Goal: Task Accomplishment & Management: Complete application form

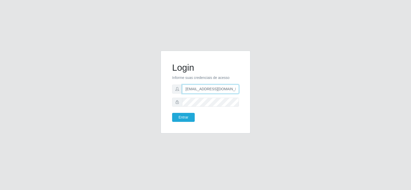
click at [198, 85] on input "denisepaulacavalcante@gmail.com" at bounding box center [210, 88] width 57 height 9
type input "matheusctdr00@gmail.com"
click at [126, 97] on div "Login Informe suas credenciais de acesso matheusctdr00@gmail.com Entrar" at bounding box center [205, 95] width 293 height 89
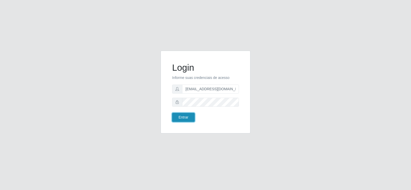
click at [188, 114] on button "Entrar" at bounding box center [183, 117] width 23 height 9
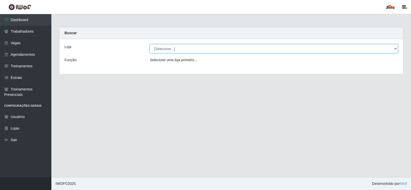
click at [172, 48] on select "[Selecione...] Supermercado Tadeu - [GEOGRAPHIC_DATA]" at bounding box center [274, 48] width 248 height 9
select select "195"
click at [150, 44] on select "[Selecione...] Supermercado Tadeu - [GEOGRAPHIC_DATA]" at bounding box center [274, 48] width 248 height 9
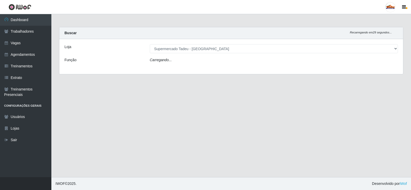
click at [178, 65] on div "Loja [Selecione...] Supermercado Tadeu - Lagoa Seca Função Carregando..." at bounding box center [230, 56] width 343 height 35
click at [177, 63] on div "Carregando..." at bounding box center [274, 60] width 256 height 7
click at [173, 61] on select "[Selecione...] ASG ASG + ASG ++ Auxiliar de Estacionamento Auxiliar de Estacion…" at bounding box center [274, 61] width 248 height 9
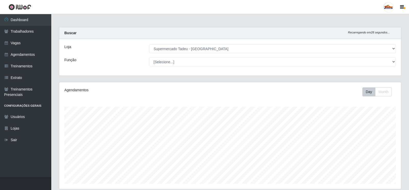
scroll to position [106, 342]
select select "1"
click at [149, 57] on select "[Selecione...] ASG ASG + ASG ++ Auxiliar de Estacionamento Auxiliar de Estacion…" at bounding box center [272, 61] width 247 height 9
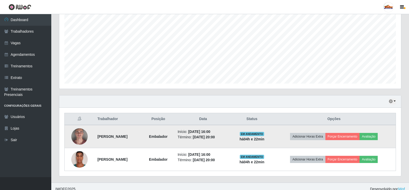
scroll to position [105, 0]
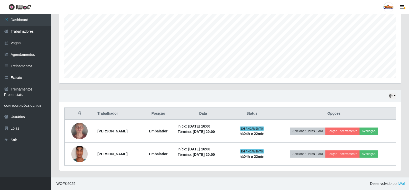
click at [182, 100] on div "Hoje 1 dia 3 dias 1 Semana Não encerrados" at bounding box center [230, 96] width 342 height 12
click at [396, 95] on div "Hoje 1 dia 3 dias 1 Semana Não encerrados" at bounding box center [230, 96] width 342 height 12
click at [394, 95] on button "button" at bounding box center [392, 96] width 7 height 6
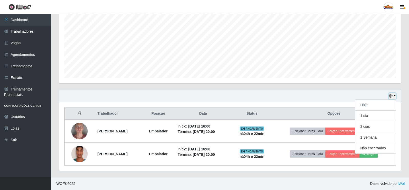
click at [395, 95] on button "button" at bounding box center [392, 96] width 7 height 6
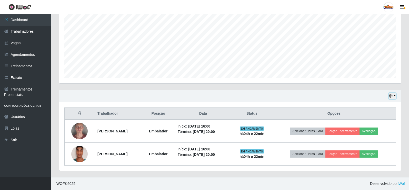
click at [395, 95] on button "button" at bounding box center [392, 96] width 7 height 6
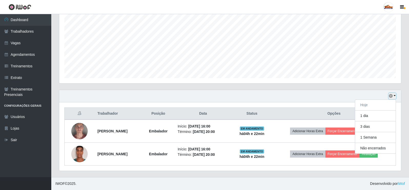
click at [395, 95] on button "button" at bounding box center [392, 96] width 7 height 6
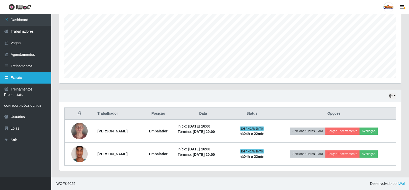
click at [20, 76] on link "Extrato" at bounding box center [25, 78] width 51 height 12
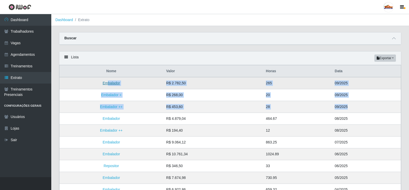
drag, startPoint x: 201, startPoint y: 96, endPoint x: 109, endPoint y: 86, distance: 92.4
click at [109, 86] on tbody "Embalador R$ 2.782,50 265 09/2025 Embalador + R$ 268,00 20 09/2025 Embalador ++…" at bounding box center [231, 165] width 342 height 177
click at [19, 43] on link "Vagas" at bounding box center [25, 43] width 51 height 12
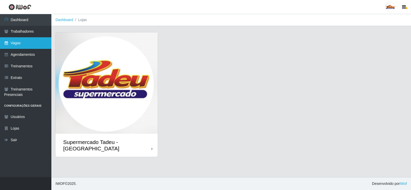
click at [25, 48] on link "Vagas" at bounding box center [25, 43] width 51 height 12
click at [106, 74] on img at bounding box center [106, 82] width 102 height 101
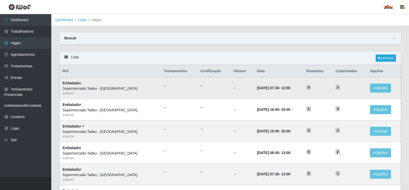
scroll to position [26, 0]
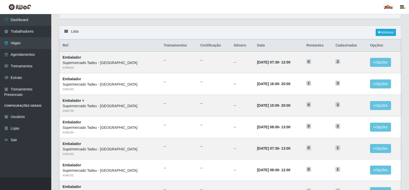
click at [186, 31] on div "Lista Adicionar" at bounding box center [230, 33] width 342 height 14
click at [22, 79] on link "Extrato" at bounding box center [25, 78] width 51 height 12
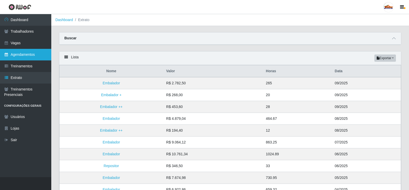
click at [27, 53] on link "Agendamentos" at bounding box center [25, 55] width 51 height 12
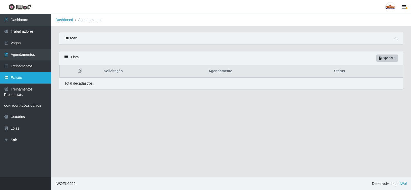
click at [28, 80] on link "Extrato" at bounding box center [25, 78] width 51 height 12
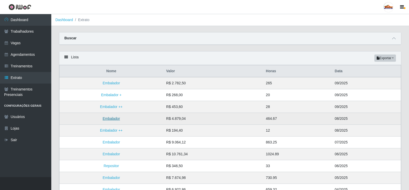
click at [111, 117] on link "Embalador" at bounding box center [111, 118] width 17 height 4
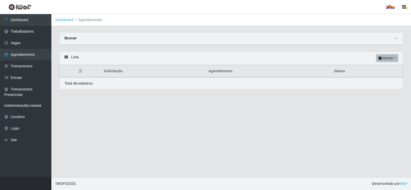
click at [386, 59] on button "Exportar" at bounding box center [387, 57] width 22 height 7
click at [371, 76] on button "Excel" at bounding box center [377, 78] width 41 height 11
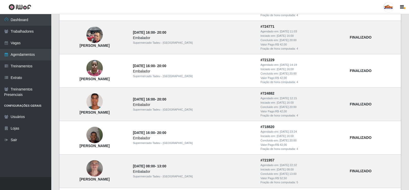
scroll to position [423, 0]
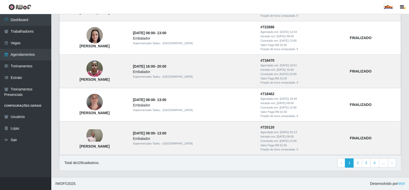
click at [378, 163] on link "4" at bounding box center [375, 162] width 9 height 9
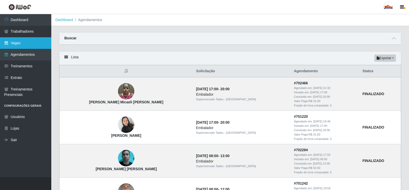
click at [25, 43] on link "Vagas" at bounding box center [25, 43] width 51 height 12
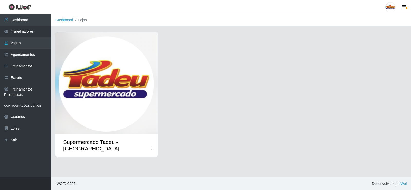
click at [130, 78] on img at bounding box center [106, 82] width 102 height 101
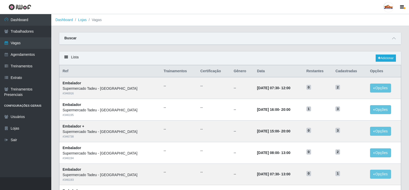
click at [191, 56] on div "Lista Adicionar" at bounding box center [230, 58] width 342 height 14
click at [183, 56] on div "Lista Adicionar" at bounding box center [230, 58] width 342 height 14
click at [227, 59] on div "Lista Adicionar" at bounding box center [230, 58] width 342 height 14
click at [26, 76] on link "Extrato" at bounding box center [25, 78] width 51 height 12
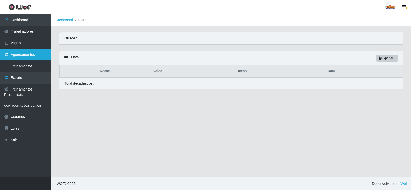
click at [27, 56] on link "Agendamentos" at bounding box center [25, 55] width 51 height 12
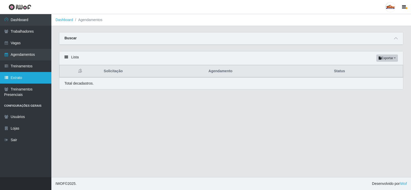
click at [12, 75] on link "Extrato" at bounding box center [25, 78] width 51 height 12
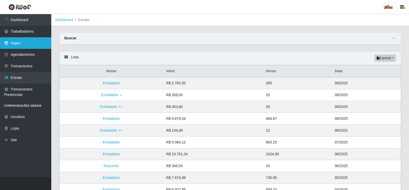
click at [10, 42] on link "Vagas" at bounding box center [25, 43] width 51 height 12
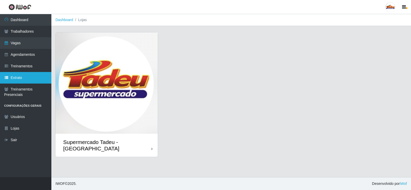
click at [28, 76] on link "Extrato" at bounding box center [25, 78] width 51 height 12
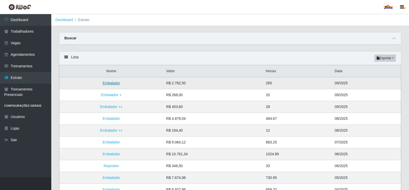
click at [112, 83] on link "Embalador" at bounding box center [111, 83] width 17 height 4
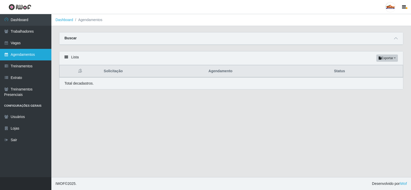
click at [24, 53] on link "Agendamentos" at bounding box center [25, 55] width 51 height 12
select select "[Selecione...]"
click at [391, 37] on div "Buscar" at bounding box center [230, 38] width 343 height 12
click at [394, 39] on icon at bounding box center [396, 38] width 4 height 4
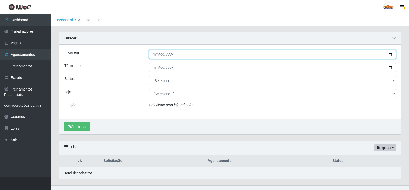
click at [176, 56] on input "Início em" at bounding box center [272, 54] width 247 height 9
click at [176, 55] on input "Início em" at bounding box center [272, 54] width 247 height 9
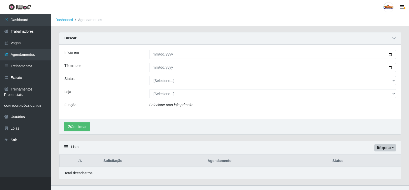
drag, startPoint x: 157, startPoint y: 99, endPoint x: 158, endPoint y: 94, distance: 4.9
click at [157, 97] on div "Início em Término em Status [Selecione...] AGENDADO AGUARDANDO LIBERAR EM ANDAM…" at bounding box center [230, 82] width 342 height 74
click at [160, 105] on icon "Selecione uma loja primeiro..." at bounding box center [172, 105] width 47 height 4
drag, startPoint x: 159, startPoint y: 110, endPoint x: 180, endPoint y: 108, distance: 20.6
click at [170, 107] on div "Início em Término em Status [Selecione...] AGENDADO AGUARDANDO LIBERAR EM ANDAM…" at bounding box center [230, 82] width 342 height 74
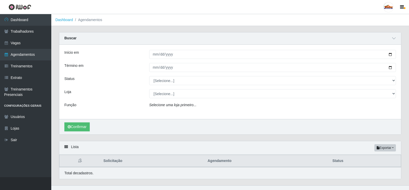
drag, startPoint x: 196, startPoint y: 109, endPoint x: 223, endPoint y: 107, distance: 26.5
click at [207, 109] on div "Selecione uma loja primeiro..." at bounding box center [272, 105] width 255 height 7
drag, startPoint x: 223, startPoint y: 107, endPoint x: 224, endPoint y: 104, distance: 3.5
click at [223, 104] on div "Selecione uma loja primeiro..." at bounding box center [272, 105] width 255 height 7
drag, startPoint x: 224, startPoint y: 104, endPoint x: 177, endPoint y: 95, distance: 47.5
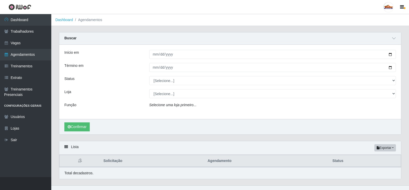
click at [214, 101] on div "Início em Término em Status [Selecione...] AGENDADO AGUARDANDO LIBERAR EM ANDAM…" at bounding box center [230, 82] width 342 height 74
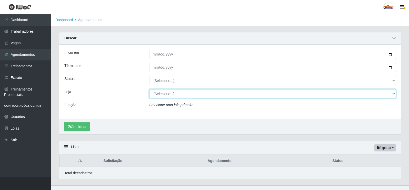
click at [159, 92] on select "[Selecione...] Supermercado Tadeu - [GEOGRAPHIC_DATA]" at bounding box center [272, 93] width 247 height 9
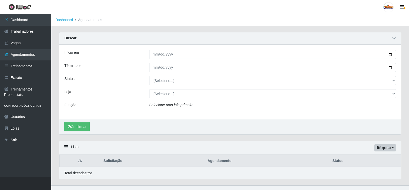
click at [164, 85] on div "Início em Término em Status [Selecione...] AGENDADO AGUARDANDO LIBERAR EM ANDAM…" at bounding box center [230, 82] width 342 height 74
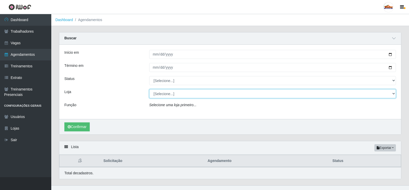
click at [167, 93] on select "[Selecione...] Supermercado Tadeu - [GEOGRAPHIC_DATA]" at bounding box center [272, 93] width 247 height 9
select select "195"
click at [149, 89] on select "[Selecione...] Supermercado Tadeu - [GEOGRAPHIC_DATA]" at bounding box center [272, 93] width 247 height 9
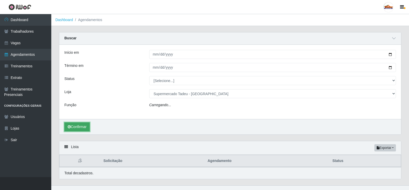
click at [73, 124] on button "Confirmar" at bounding box center [76, 126] width 25 height 9
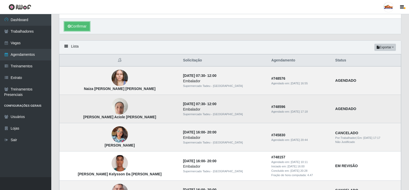
scroll to position [103, 0]
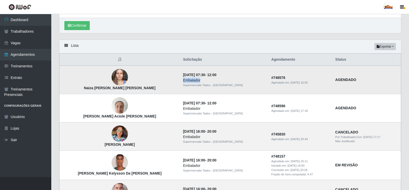
drag, startPoint x: 160, startPoint y: 83, endPoint x: 231, endPoint y: 82, distance: 70.6
click at [231, 82] on td "21/09/2025, 07:30 - 12:00 Embalador Supermercado Tadeu - Lagoa Seca" at bounding box center [224, 79] width 88 height 28
click at [299, 91] on td "# 748576 Agendado em: 20/09/2025, 16:55" at bounding box center [300, 79] width 64 height 28
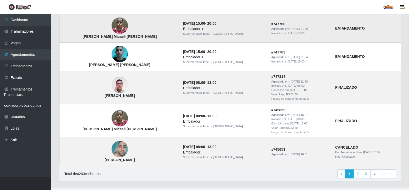
scroll to position [448, 0]
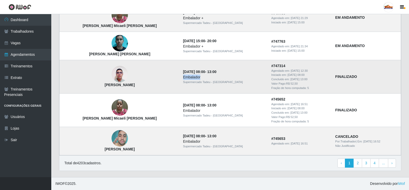
drag, startPoint x: 161, startPoint y: 79, endPoint x: 193, endPoint y: 82, distance: 32.2
click at [184, 80] on td "20/09/2025, 08:00 - 13:00 Embalador Supermercado Tadeu - Lagoa Seca" at bounding box center [224, 76] width 88 height 33
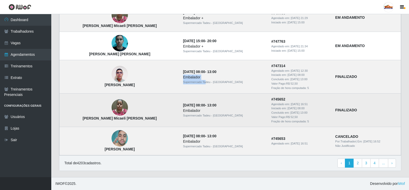
drag, startPoint x: 188, startPoint y: 105, endPoint x: 200, endPoint y: 106, distance: 12.6
click at [200, 106] on strong "20/09/2025, 08:00 - 13:00" at bounding box center [199, 105] width 33 height 4
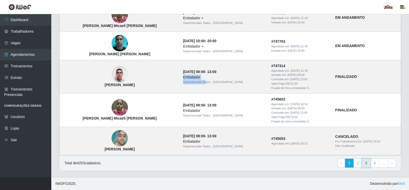
click at [367, 163] on link "3" at bounding box center [366, 162] width 9 height 9
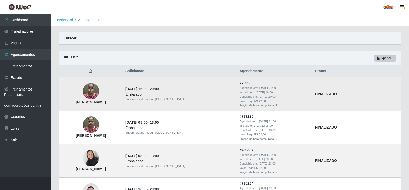
scroll to position [26, 0]
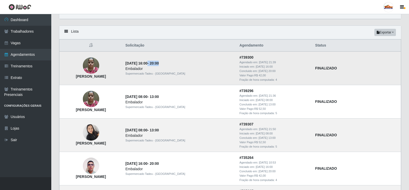
drag, startPoint x: 196, startPoint y: 63, endPoint x: 219, endPoint y: 64, distance: 22.6
click at [219, 64] on td "[DATE] 16:00 - 20:00 Embalador Supermercado Tadeu - [GEOGRAPHIC_DATA]" at bounding box center [179, 67] width 114 height 33
click at [204, 67] on div "Embalador" at bounding box center [179, 68] width 108 height 5
drag, startPoint x: 197, startPoint y: 64, endPoint x: 222, endPoint y: 64, distance: 24.9
click at [222, 64] on td "[DATE] 16:00 - 20:00 Embalador Supermercado Tadeu - [GEOGRAPHIC_DATA]" at bounding box center [179, 67] width 114 height 33
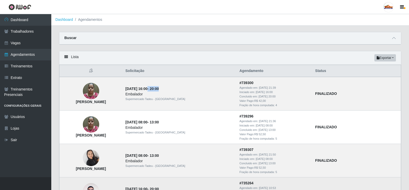
scroll to position [0, 0]
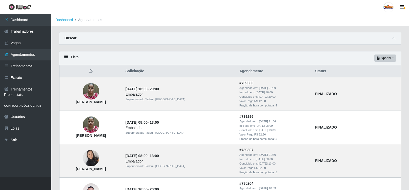
click at [123, 72] on th at bounding box center [91, 71] width 63 height 12
click at [14, 81] on link "Extrato" at bounding box center [25, 78] width 51 height 12
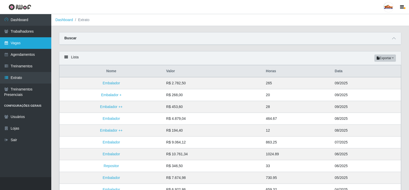
click at [5, 43] on icon at bounding box center [6, 43] width 5 height 4
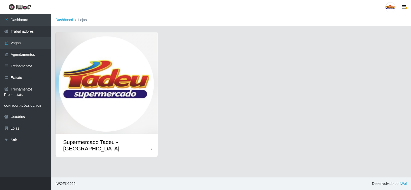
click at [102, 87] on img at bounding box center [106, 82] width 102 height 101
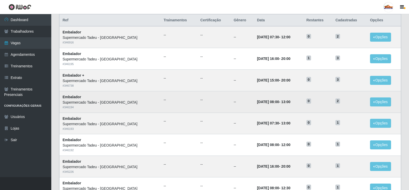
scroll to position [51, 0]
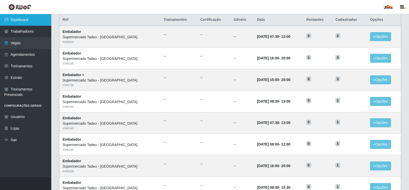
click at [26, 22] on link "Dashboard" at bounding box center [25, 20] width 51 height 12
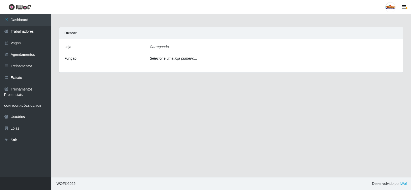
click at [172, 48] on div "Carregando..." at bounding box center [274, 47] width 256 height 7
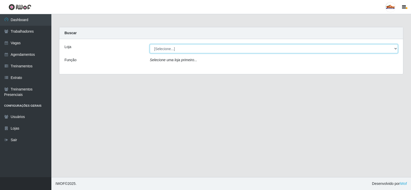
click at [169, 48] on select "[Selecione...] Supermercado Tadeu - [GEOGRAPHIC_DATA]" at bounding box center [274, 48] width 248 height 9
select select "195"
click at [150, 44] on select "[Selecione...] Supermercado Tadeu - [GEOGRAPHIC_DATA]" at bounding box center [274, 48] width 248 height 9
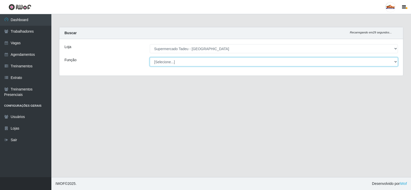
click at [168, 61] on select "[Selecione...] ASG ASG + ASG ++ Auxiliar de Estacionamento Auxiliar de Estacion…" at bounding box center [274, 61] width 248 height 9
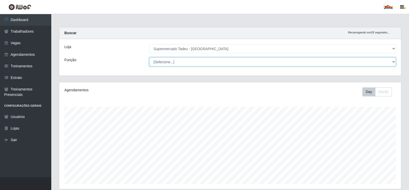
scroll to position [106, 342]
click at [168, 61] on select "[Selecione...] ASG ASG + ASG ++ Auxiliar de Estacionamento Auxiliar de Estacion…" at bounding box center [272, 61] width 247 height 9
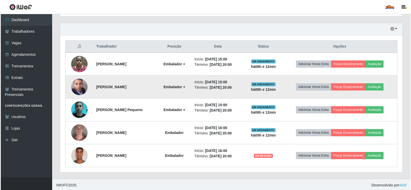
scroll to position [174, 0]
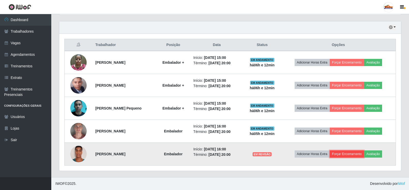
click at [348, 154] on button "Forçar Encerramento" at bounding box center [347, 153] width 34 height 7
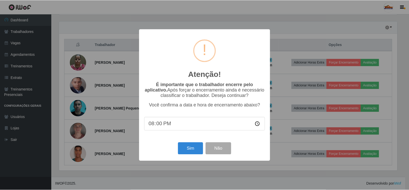
scroll to position [106, 339]
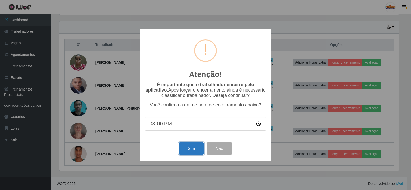
click at [194, 150] on button "Sim" at bounding box center [191, 148] width 25 height 12
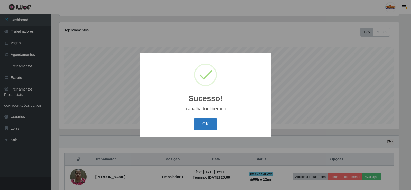
click at [202, 127] on button "OK" at bounding box center [205, 124] width 24 height 12
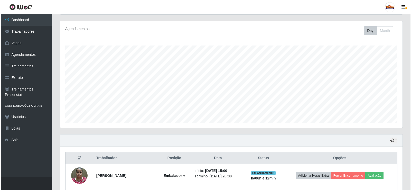
scroll to position [151, 0]
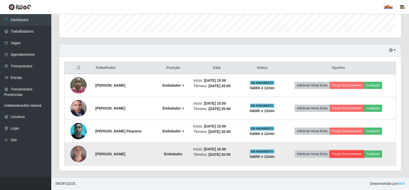
click at [348, 156] on button "Forçar Encerramento" at bounding box center [347, 153] width 34 height 7
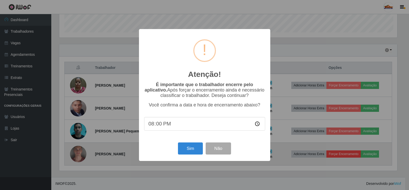
scroll to position [106, 339]
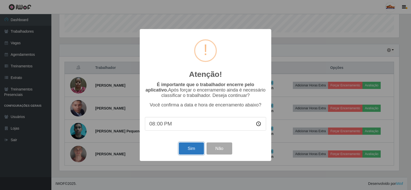
click at [188, 146] on button "Sim" at bounding box center [191, 148] width 25 height 12
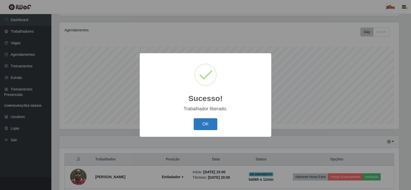
click at [209, 123] on button "OK" at bounding box center [205, 124] width 24 height 12
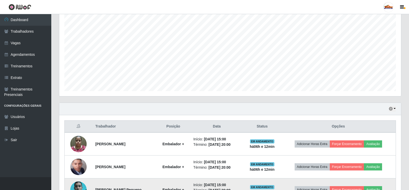
scroll to position [128, 0]
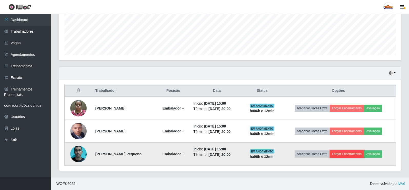
click at [349, 152] on button "Forçar Encerramento" at bounding box center [347, 153] width 34 height 7
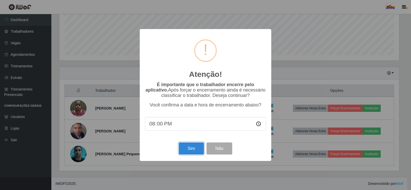
click at [183, 149] on button "Sim" at bounding box center [191, 148] width 25 height 12
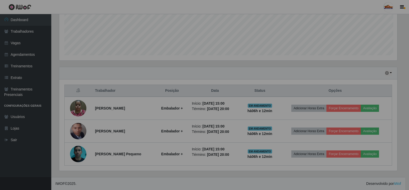
scroll to position [0, 0]
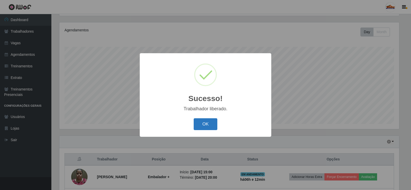
click at [206, 124] on button "OK" at bounding box center [205, 124] width 24 height 12
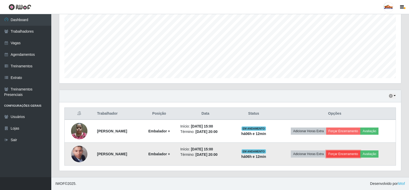
click at [341, 154] on button "Forçar Encerramento" at bounding box center [343, 153] width 34 height 7
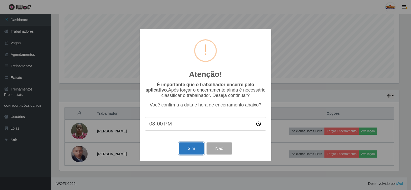
click at [192, 149] on button "Sim" at bounding box center [191, 148] width 25 height 12
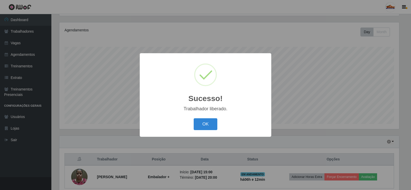
drag, startPoint x: 203, startPoint y: 129, endPoint x: 300, endPoint y: 139, distance: 96.8
click at [204, 128] on button "OK" at bounding box center [205, 124] width 24 height 12
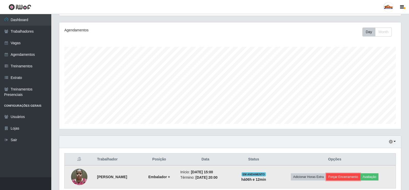
click at [353, 177] on button "Forçar Encerramento" at bounding box center [343, 176] width 34 height 7
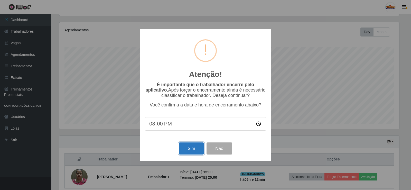
click at [190, 148] on button "Sim" at bounding box center [191, 148] width 25 height 12
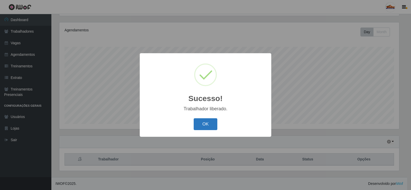
click at [200, 126] on button "OK" at bounding box center [205, 124] width 24 height 12
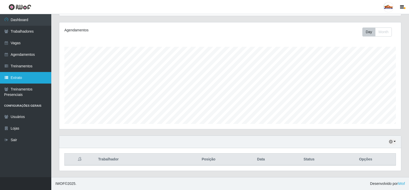
click at [21, 78] on link "Extrato" at bounding box center [25, 78] width 51 height 12
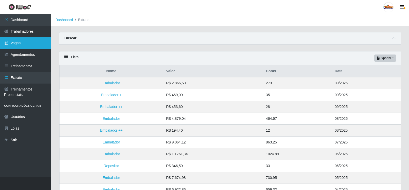
click at [32, 45] on link "Vagas" at bounding box center [25, 43] width 51 height 12
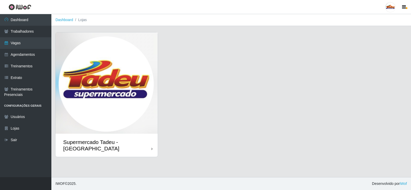
click at [114, 69] on img at bounding box center [106, 82] width 102 height 101
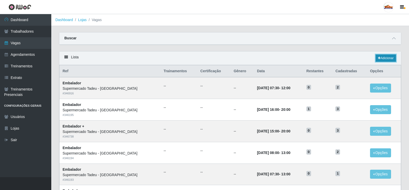
click at [384, 58] on link "Adicionar" at bounding box center [386, 57] width 20 height 7
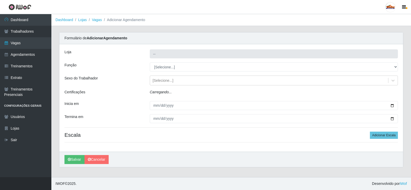
type input "Supermercado Tadeu - [GEOGRAPHIC_DATA]"
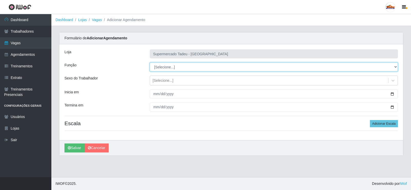
click at [163, 66] on select "[Selecione...] ASG ASG + ASG ++ Auxiliar de Estacionamento Auxiliar de Estacion…" at bounding box center [274, 66] width 248 height 9
click at [150, 62] on select "[Selecione...] ASG ASG + ASG ++ Auxiliar de Estacionamento Auxiliar de Estacion…" at bounding box center [274, 66] width 248 height 9
drag, startPoint x: 166, startPoint y: 65, endPoint x: 168, endPoint y: 70, distance: 4.8
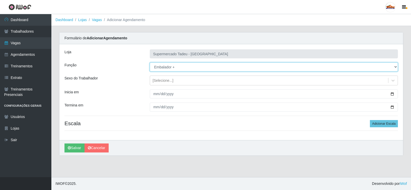
click at [166, 65] on select "[Selecione...] ASG ASG + ASG ++ Auxiliar de Estacionamento Auxiliar de Estacion…" at bounding box center [274, 66] width 248 height 9
select select "1"
click at [150, 62] on select "[Selecione...] ASG ASG + ASG ++ Auxiliar de Estacionamento Auxiliar de Estacion…" at bounding box center [274, 66] width 248 height 9
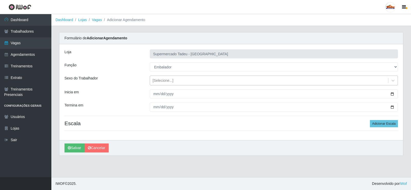
click at [161, 79] on div "[Selecione...]" at bounding box center [162, 80] width 21 height 5
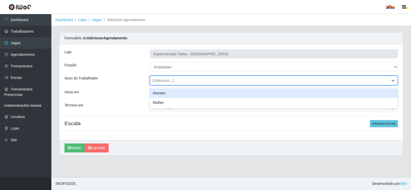
click at [162, 79] on div "[Selecione...]" at bounding box center [162, 80] width 21 height 5
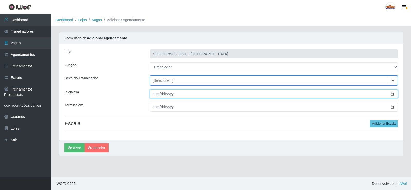
click at [158, 92] on input "Inicia em" at bounding box center [274, 93] width 248 height 9
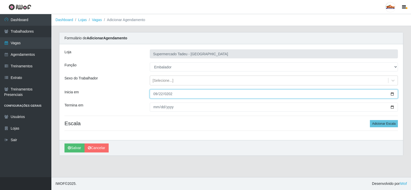
type input "[DATE]"
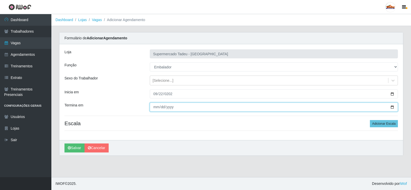
click at [158, 105] on input "Termina em" at bounding box center [274, 106] width 248 height 9
type input "[DATE]"
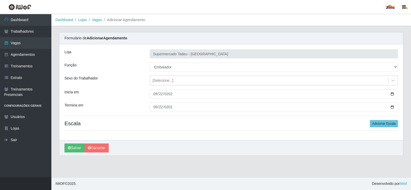
click at [383, 119] on div "Loja Supermercado Tadeu - [GEOGRAPHIC_DATA] Função [Selecione...] ASG ASG + ASG…" at bounding box center [230, 92] width 343 height 96
drag, startPoint x: 383, startPoint y: 123, endPoint x: 383, endPoint y: 127, distance: 4.1
click at [383, 124] on button "Adicionar Escala" at bounding box center [383, 123] width 28 height 7
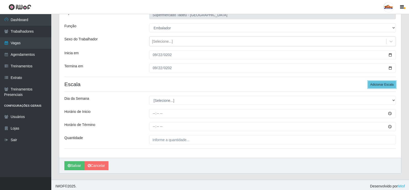
scroll to position [42, 0]
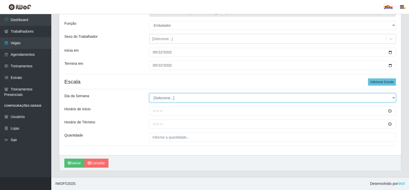
click at [157, 99] on select "[Selecione...] Segunda Terça Quarta Quinta Sexta Sábado Domingo" at bounding box center [272, 97] width 247 height 9
click at [165, 97] on select "[Selecione...] Segunda Terça Quarta Quinta Sexta Sábado Domingo" at bounding box center [272, 97] width 247 height 9
select select "1"
click at [149, 93] on select "[Selecione...] Segunda Terça Quarta Quinta Sexta Sábado Domingo" at bounding box center [272, 97] width 247 height 9
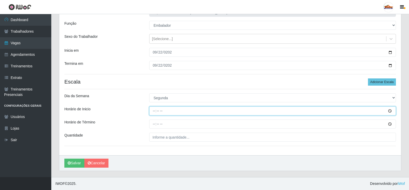
click at [154, 111] on input "Horário de Inicio" at bounding box center [272, 110] width 247 height 9
type input "08:00"
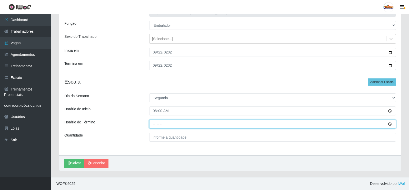
click at [150, 123] on input "Horário de Término" at bounding box center [272, 123] width 247 height 9
type input "13:00"
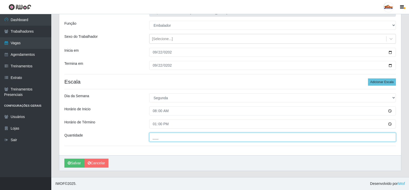
click at [162, 140] on input "___" at bounding box center [272, 136] width 247 height 9
type input "1__"
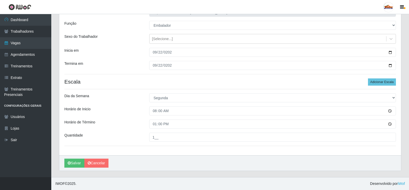
click at [110, 129] on div "Loja Supermercado Tadeu - [GEOGRAPHIC_DATA] Função [Selecione...] ASG ASG + ASG…" at bounding box center [230, 79] width 342 height 152
click at [75, 164] on button "Salvar" at bounding box center [74, 162] width 20 height 9
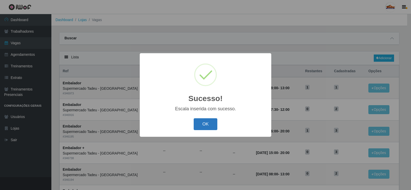
click at [207, 127] on button "OK" at bounding box center [205, 124] width 24 height 12
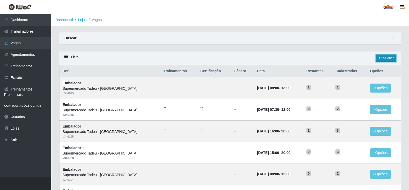
click at [384, 57] on link "Adicionar" at bounding box center [386, 57] width 20 height 7
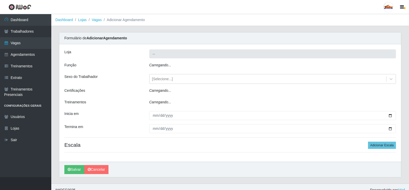
type input "Supermercado Tadeu - [GEOGRAPHIC_DATA]"
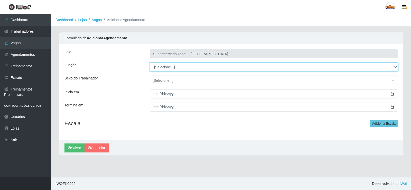
click at [159, 65] on select "[Selecione...] ASG ASG + ASG ++ Auxiliar de Estacionamento Auxiliar de Estacion…" at bounding box center [274, 66] width 248 height 9
select select "1"
click at [150, 62] on select "[Selecione...] ASG ASG + ASG ++ Auxiliar de Estacionamento Auxiliar de Estacion…" at bounding box center [274, 66] width 248 height 9
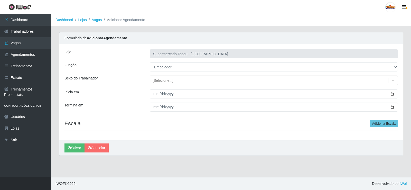
click at [158, 79] on div "[Selecione...]" at bounding box center [162, 80] width 21 height 5
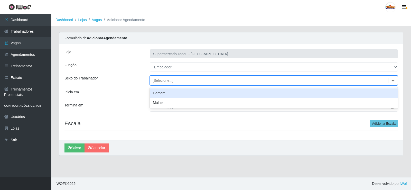
click at [159, 79] on div "[Selecione...]" at bounding box center [162, 80] width 21 height 5
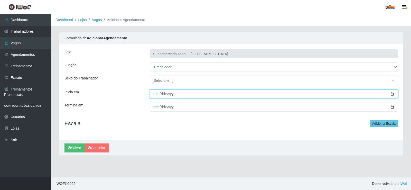
click at [155, 96] on input "Inicia em" at bounding box center [274, 93] width 248 height 9
type input "[DATE]"
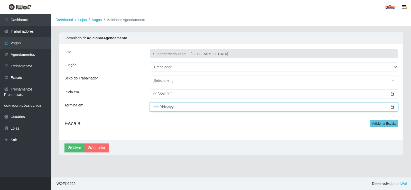
click at [155, 106] on input "Termina em" at bounding box center [274, 106] width 248 height 9
type input "[DATE]"
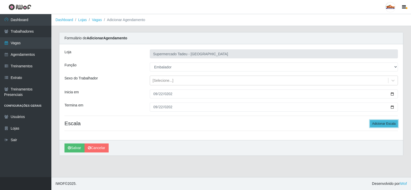
click at [390, 123] on button "Adicionar Escala" at bounding box center [383, 123] width 28 height 7
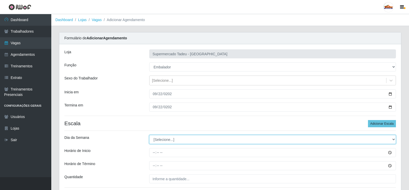
click at [172, 143] on select "[Selecione...] Segunda Terça Quarta Quinta Sexta Sábado Domingo" at bounding box center [272, 139] width 247 height 9
click at [170, 141] on select "[Selecione...] Segunda Terça Quarta Quinta Sexta Sábado Domingo" at bounding box center [272, 139] width 247 height 9
select select "1"
click at [149, 135] on select "[Selecione...] Segunda Terça Quarta Quinta Sexta Sábado Domingo" at bounding box center [272, 139] width 247 height 9
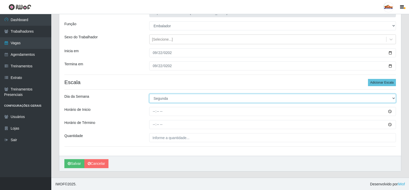
scroll to position [42, 0]
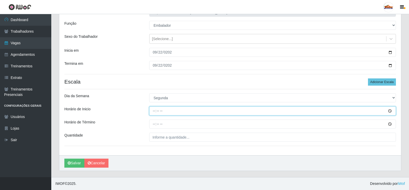
click at [158, 112] on input "Horário de Inicio" at bounding box center [272, 110] width 247 height 9
click at [153, 110] on input "Horário de Inicio" at bounding box center [272, 110] width 247 height 9
type input "17:00"
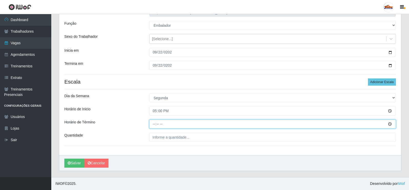
click at [153, 124] on input "Horário de Término" at bounding box center [272, 123] width 247 height 9
type input "20:00"
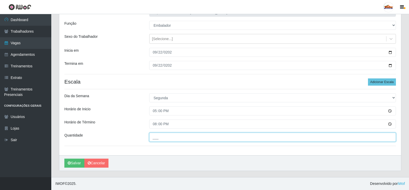
click at [171, 136] on input "___" at bounding box center [272, 136] width 247 height 9
type input "1__"
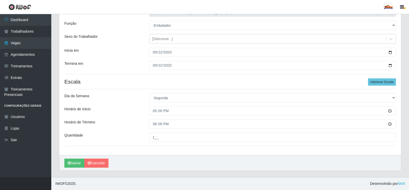
click at [142, 127] on div "Horário de Término" at bounding box center [103, 123] width 85 height 9
click at [74, 163] on button "Salvar" at bounding box center [74, 162] width 20 height 9
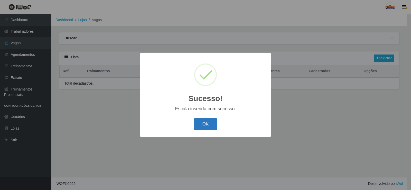
click at [212, 128] on button "OK" at bounding box center [205, 124] width 24 height 12
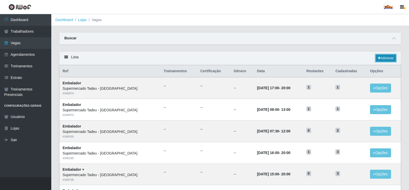
click at [380, 59] on link "Adicionar" at bounding box center [386, 57] width 20 height 7
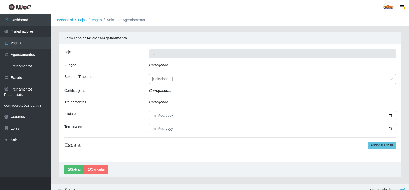
type input "Supermercado Tadeu - [GEOGRAPHIC_DATA]"
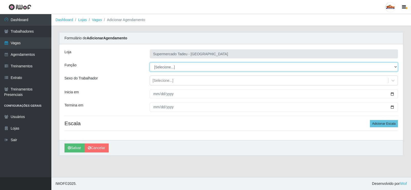
click at [161, 64] on select "[Selecione...] ASG ASG + ASG ++ Auxiliar de Estacionamento Auxiliar de Estacion…" at bounding box center [274, 66] width 248 height 9
select select "1"
click at [150, 62] on select "[Selecione...] ASG ASG + ASG ++ Auxiliar de Estacionamento Auxiliar de Estacion…" at bounding box center [274, 66] width 248 height 9
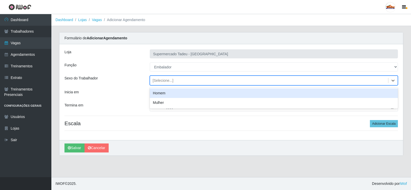
click at [152, 81] on div "[Selecione...]" at bounding box center [269, 80] width 238 height 8
drag, startPoint x: 155, startPoint y: 81, endPoint x: 157, endPoint y: 85, distance: 4.9
click at [155, 81] on div "[Selecione...]" at bounding box center [162, 80] width 21 height 5
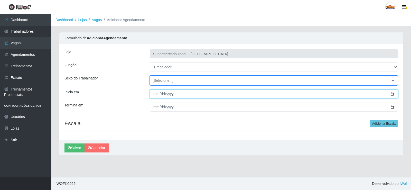
click at [156, 91] on input "Inicia em" at bounding box center [274, 93] width 248 height 9
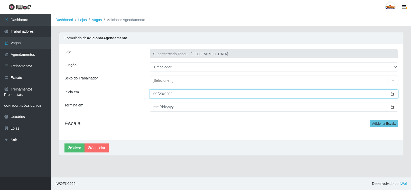
type input "[DATE]"
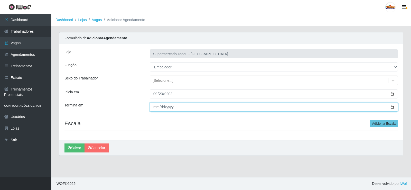
click at [157, 109] on input "Termina em" at bounding box center [274, 106] width 248 height 9
type input "[DATE]"
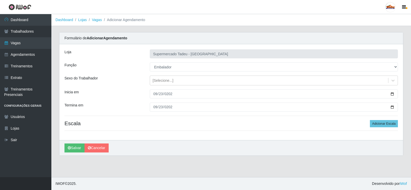
click at [178, 116] on div "Loja Supermercado Tadeu - [GEOGRAPHIC_DATA] Função [Selecione...] ASG ASG + ASG…" at bounding box center [230, 92] width 343 height 96
click at [382, 125] on button "Adicionar Escala" at bounding box center [383, 123] width 28 height 7
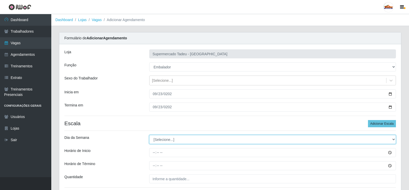
click at [164, 140] on select "[Selecione...] Segunda Terça Quarta Quinta Sexta Sábado Domingo" at bounding box center [272, 139] width 247 height 9
select select "2"
click at [149, 135] on select "[Selecione...] Segunda Terça Quarta Quinta Sexta Sábado Domingo" at bounding box center [272, 139] width 247 height 9
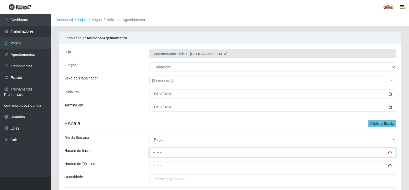
click at [160, 152] on input "Horário de Inicio" at bounding box center [272, 152] width 247 height 9
click at [153, 153] on input "Horário de Inicio" at bounding box center [272, 152] width 247 height 9
type input "08:00"
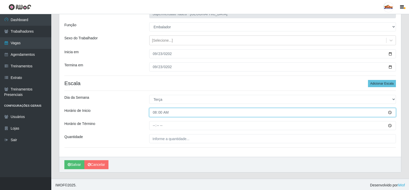
scroll to position [42, 0]
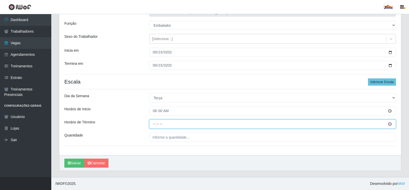
click at [157, 125] on input "Horário de Término" at bounding box center [272, 123] width 247 height 9
click at [153, 122] on input "Horário de Término" at bounding box center [272, 123] width 247 height 9
type input "13:00"
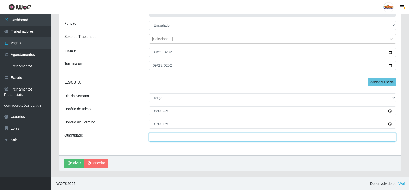
click at [193, 141] on input "___" at bounding box center [272, 136] width 247 height 9
type input "1__"
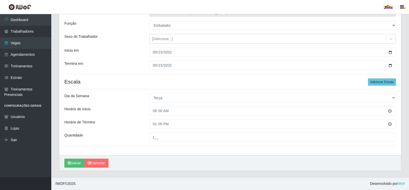
click at [132, 116] on div "Loja Supermercado Tadeu - [GEOGRAPHIC_DATA] Função [Selecione...] ASG ASG + ASG…" at bounding box center [230, 79] width 342 height 152
click at [75, 163] on button "Salvar" at bounding box center [74, 162] width 20 height 9
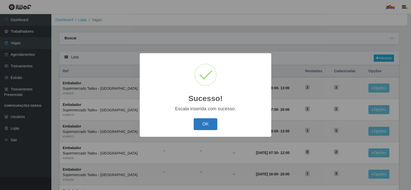
click at [201, 126] on button "OK" at bounding box center [205, 124] width 24 height 12
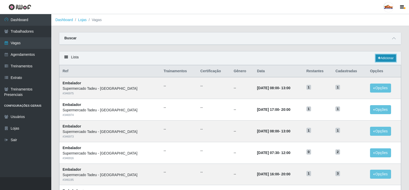
click at [389, 58] on link "Adicionar" at bounding box center [386, 57] width 20 height 7
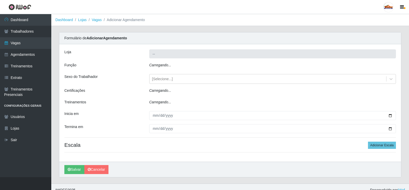
type input "Supermercado Tadeu - [GEOGRAPHIC_DATA]"
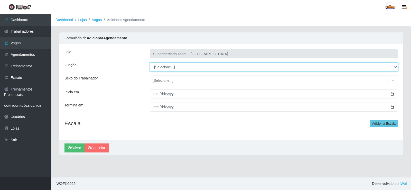
click at [172, 67] on select "[Selecione...] ASG ASG + ASG ++ Auxiliar de Estacionamento Auxiliar de Estacion…" at bounding box center [274, 66] width 248 height 9
select select "1"
click at [150, 62] on select "[Selecione...] ASG ASG + ASG ++ Auxiliar de Estacionamento Auxiliar de Estacion…" at bounding box center [274, 66] width 248 height 9
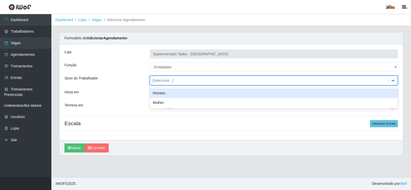
click at [157, 79] on div "[Selecione...]" at bounding box center [162, 80] width 21 height 5
click at [157, 81] on div "[Selecione...]" at bounding box center [162, 80] width 21 height 5
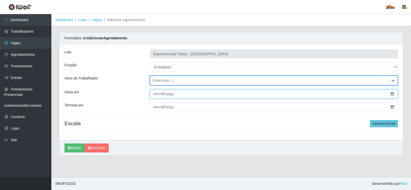
click at [159, 92] on input "Inicia em" at bounding box center [274, 93] width 248 height 9
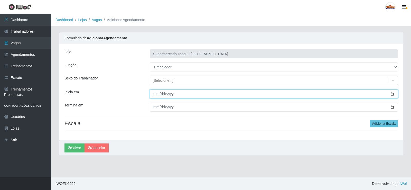
click at [155, 95] on input "Inicia em" at bounding box center [274, 93] width 248 height 9
type input "[DATE]"
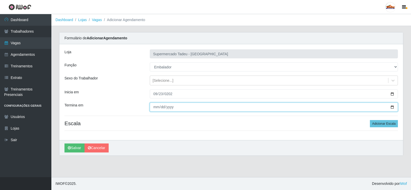
click at [158, 106] on input "Termina em" at bounding box center [274, 106] width 248 height 9
type input "[DATE]"
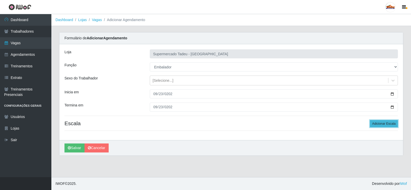
drag, startPoint x: 377, startPoint y: 122, endPoint x: 306, endPoint y: 127, distance: 71.0
click at [377, 122] on button "Adicionar Escala" at bounding box center [383, 123] width 28 height 7
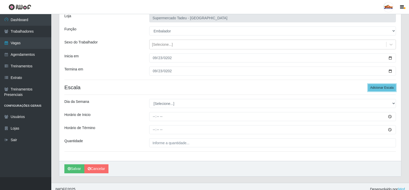
scroll to position [42, 0]
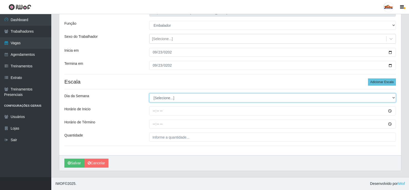
click at [158, 96] on select "[Selecione...] Segunda Terça Quarta Quinta Sexta Sábado Domingo" at bounding box center [272, 97] width 247 height 9
select select "2"
click at [149, 93] on select "[Selecione...] Segunda Terça Quarta Quinta Sexta Sábado Domingo" at bounding box center [272, 97] width 247 height 9
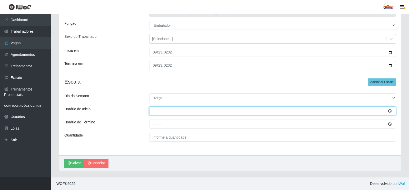
click at [157, 110] on input "Horário de Inicio" at bounding box center [272, 110] width 247 height 9
type input "17:00"
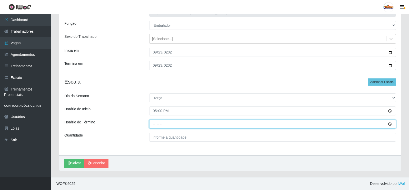
drag, startPoint x: 153, startPoint y: 123, endPoint x: 211, endPoint y: 131, distance: 58.3
click at [153, 123] on input "Horário de Término" at bounding box center [272, 123] width 247 height 9
type input "20:00"
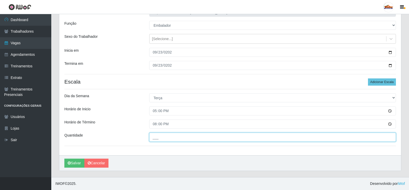
click at [182, 140] on input "___" at bounding box center [272, 136] width 247 height 9
type input "1__"
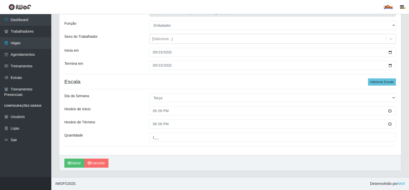
click at [131, 130] on div "Loja Supermercado Tadeu - [GEOGRAPHIC_DATA] Função [Selecione...] ASG ASG + ASG…" at bounding box center [230, 79] width 342 height 152
click at [75, 162] on button "Salvar" at bounding box center [74, 162] width 20 height 9
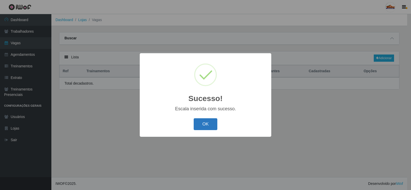
drag, startPoint x: 208, startPoint y: 132, endPoint x: 206, endPoint y: 129, distance: 3.6
click at [208, 132] on div "Sucesso! × Escala inserida com sucesso. OK Cancel" at bounding box center [205, 94] width 131 height 83
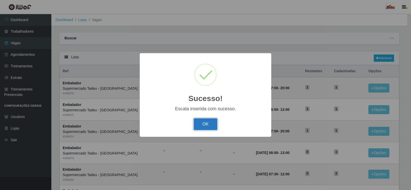
click at [206, 129] on button "OK" at bounding box center [205, 124] width 24 height 12
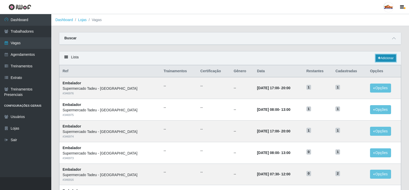
click at [392, 55] on link "Adicionar" at bounding box center [386, 57] width 20 height 7
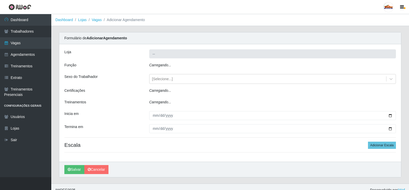
type input "Supermercado Tadeu - [GEOGRAPHIC_DATA]"
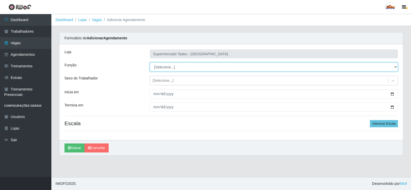
click at [163, 66] on select "[Selecione...] ASG ASG + ASG ++ Auxiliar de Estacionamento Auxiliar de Estacion…" at bounding box center [274, 66] width 248 height 9
select select "1"
click at [150, 62] on select "[Selecione...] ASG ASG + ASG ++ Auxiliar de Estacionamento Auxiliar de Estacion…" at bounding box center [274, 66] width 248 height 9
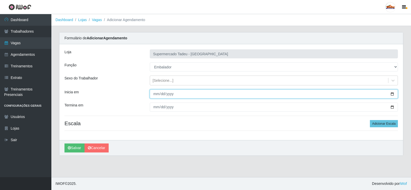
click at [158, 91] on input "Inicia em" at bounding box center [274, 93] width 248 height 9
type input "[DATE]"
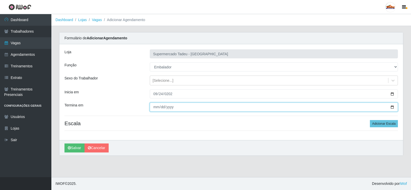
click at [161, 107] on input "Termina em" at bounding box center [274, 106] width 248 height 9
click at [157, 106] on input "Termina em" at bounding box center [274, 106] width 248 height 9
type input "0025-09-24"
type input "[DATE]"
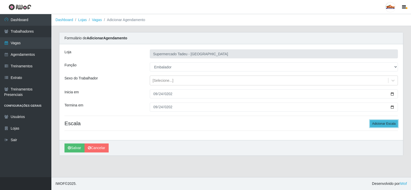
click at [379, 121] on button "Adicionar Escala" at bounding box center [383, 123] width 28 height 7
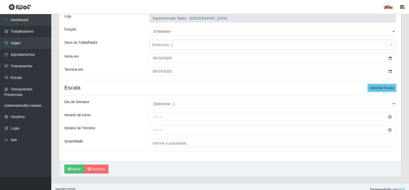
scroll to position [42, 0]
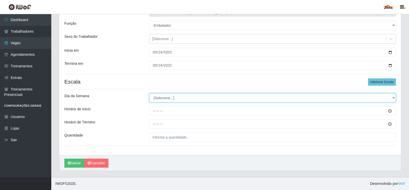
click at [160, 98] on select "[Selecione...] Segunda Terça Quarta Quinta Sexta Sábado Domingo" at bounding box center [272, 97] width 247 height 9
select select "3"
click at [149, 93] on select "[Selecione...] Segunda Terça Quarta Quinta Sexta Sábado Domingo" at bounding box center [272, 97] width 247 height 9
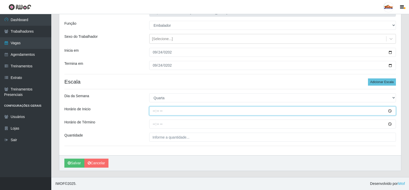
click at [155, 110] on input "Horário de Inicio" at bounding box center [272, 110] width 247 height 9
type input "08:00"
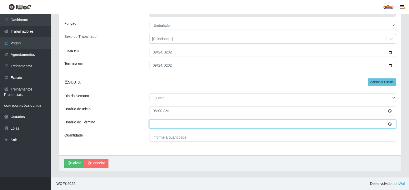
click at [155, 124] on input "Horário de Término" at bounding box center [272, 123] width 247 height 9
type input "13:00"
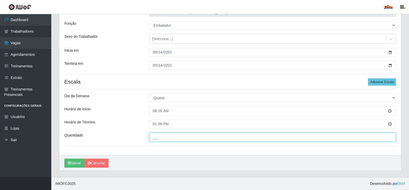
click at [155, 139] on input "___" at bounding box center [272, 136] width 247 height 9
type input "1__"
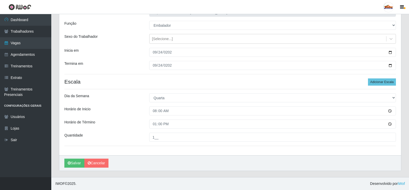
click at [112, 116] on div "Loja Supermercado Tadeu - [GEOGRAPHIC_DATA] Função [Selecione...] ASG ASG + ASG…" at bounding box center [230, 79] width 342 height 152
click at [76, 163] on button "Salvar" at bounding box center [74, 162] width 20 height 9
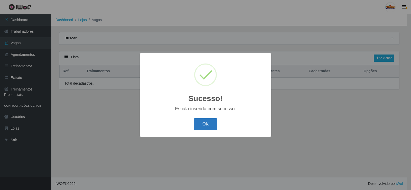
click at [217, 125] on button "OK" at bounding box center [205, 124] width 24 height 12
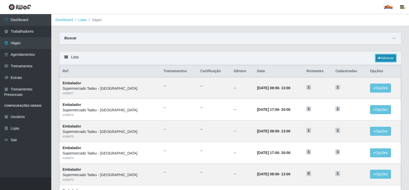
click at [382, 60] on link "Adicionar" at bounding box center [386, 57] width 20 height 7
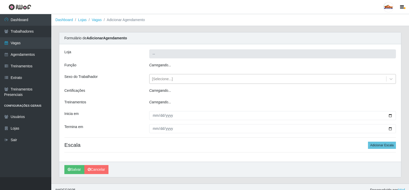
type input "Supermercado Tadeu - [GEOGRAPHIC_DATA]"
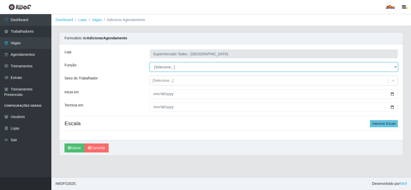
click at [166, 65] on select "[Selecione...] ASG ASG + ASG ++ Auxiliar de Estacionamento Auxiliar de Estacion…" at bounding box center [274, 66] width 248 height 9
select select "1"
click at [150, 62] on select "[Selecione...] ASG ASG + ASG ++ Auxiliar de Estacionamento Auxiliar de Estacion…" at bounding box center [274, 66] width 248 height 9
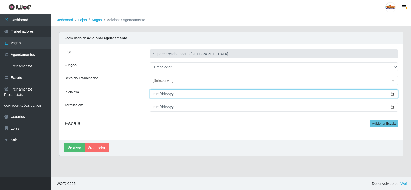
click at [155, 94] on input "Inicia em" at bounding box center [274, 93] width 248 height 9
type input "0205-09-24"
type input "252025-09-24"
type input "[DATE]"
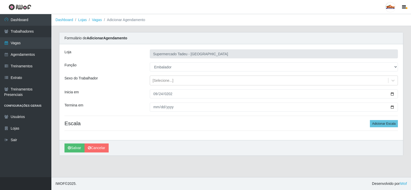
drag, startPoint x: 149, startPoint y: 106, endPoint x: 155, endPoint y: 106, distance: 5.9
click at [152, 106] on div at bounding box center [274, 106] width 256 height 9
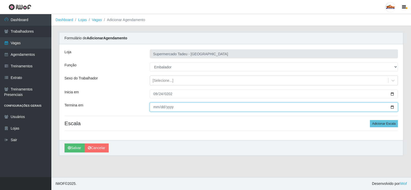
click at [156, 106] on input "Termina em" at bounding box center [274, 106] width 248 height 9
type input "[DATE]"
drag, startPoint x: 215, startPoint y: 109, endPoint x: 226, endPoint y: 115, distance: 12.9
click at [216, 109] on input "[DATE]" at bounding box center [274, 106] width 248 height 9
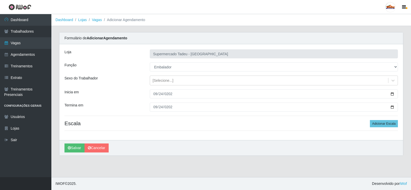
click at [368, 128] on div "Loja Supermercado Tadeu - [GEOGRAPHIC_DATA] Função [Selecione...] ASG ASG + ASG…" at bounding box center [230, 92] width 343 height 96
click at [386, 126] on button "Adicionar Escala" at bounding box center [383, 123] width 28 height 7
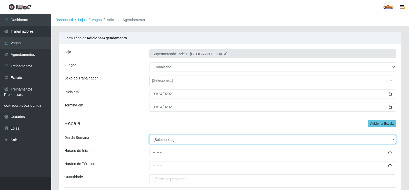
click at [160, 140] on select "[Selecione...] Segunda Terça Quarta Quinta Sexta Sábado Domingo" at bounding box center [272, 139] width 247 height 9
select select "3"
click at [149, 135] on select "[Selecione...] Segunda Terça Quarta Quinta Sexta Sábado Domingo" at bounding box center [272, 139] width 247 height 9
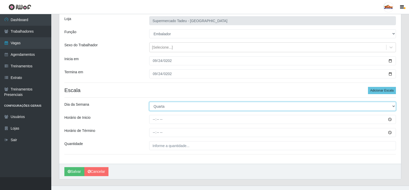
scroll to position [42, 0]
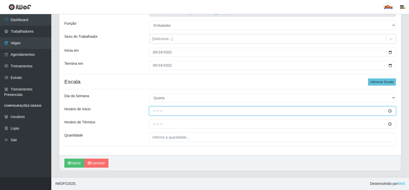
click at [154, 112] on input "Horário de Inicio" at bounding box center [272, 110] width 247 height 9
type input "16:00"
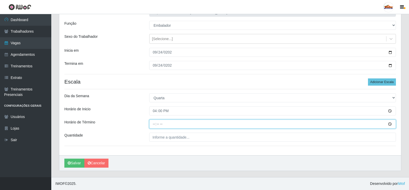
click at [154, 123] on input "Horário de Término" at bounding box center [272, 123] width 247 height 9
type input "20:00"
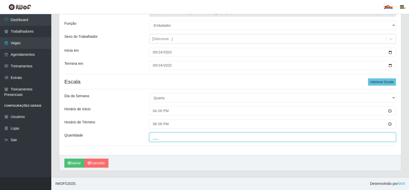
click at [160, 136] on input "___" at bounding box center [272, 136] width 247 height 9
type input "2__"
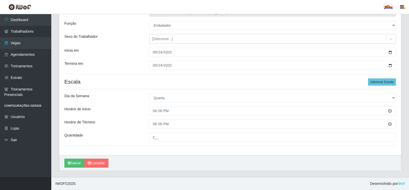
click at [120, 118] on div "Loja Supermercado Tadeu - [GEOGRAPHIC_DATA] Função [Selecione...] ASG ASG + ASG…" at bounding box center [230, 79] width 342 height 152
click at [132, 67] on div "Termina em" at bounding box center [103, 65] width 85 height 9
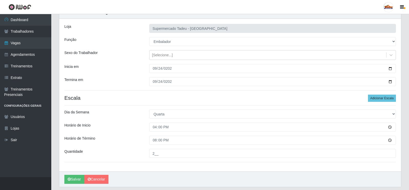
scroll to position [26, 0]
click at [75, 177] on button "Salvar" at bounding box center [74, 178] width 20 height 9
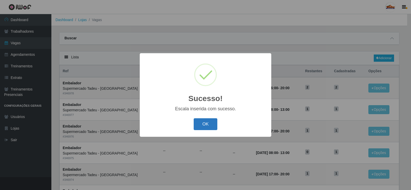
click at [199, 124] on button "OK" at bounding box center [205, 124] width 24 height 12
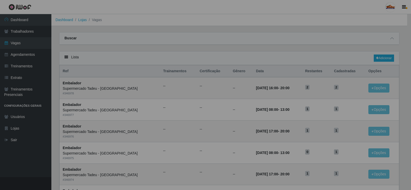
drag, startPoint x: 200, startPoint y: 126, endPoint x: 258, endPoint y: 109, distance: 60.5
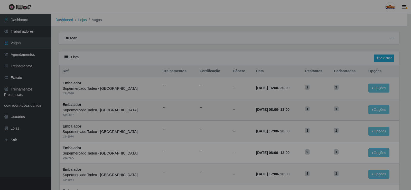
click at [200, 126] on div "Sucesso! × Escala inserida com sucesso. OK Cancel" at bounding box center [205, 95] width 411 height 190
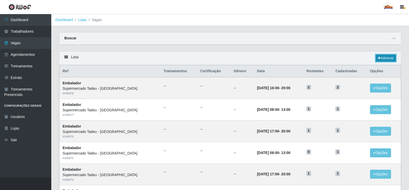
click at [383, 58] on link "Adicionar" at bounding box center [386, 57] width 20 height 7
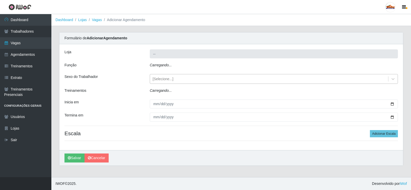
type input "Supermercado Tadeu - [GEOGRAPHIC_DATA]"
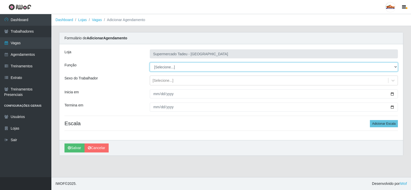
click at [163, 69] on select "[Selecione...] ASG ASG + ASG ++ Auxiliar de Estacionamento Auxiliar de Estacion…" at bounding box center [274, 66] width 248 height 9
select select "1"
click at [150, 62] on select "[Selecione...] ASG ASG + ASG ++ Auxiliar de Estacionamento Auxiliar de Estacion…" at bounding box center [274, 66] width 248 height 9
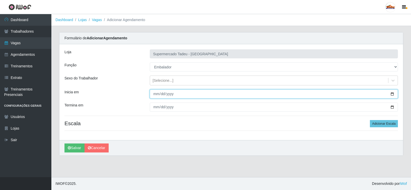
drag, startPoint x: 159, startPoint y: 93, endPoint x: 156, endPoint y: 93, distance: 3.1
click at [157, 93] on input "Inicia em" at bounding box center [274, 93] width 248 height 9
click at [155, 93] on input "Inicia em" at bounding box center [274, 93] width 248 height 9
type input "[DATE]"
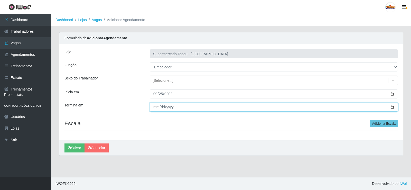
click at [156, 106] on input "Termina em" at bounding box center [274, 106] width 248 height 9
type input "0205-09-25"
type input "0002-09-25"
type input "[DATE]"
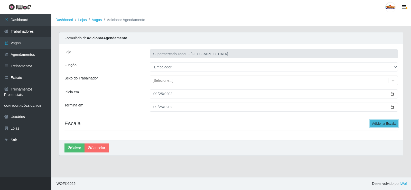
click at [386, 123] on button "Adicionar Escala" at bounding box center [383, 123] width 28 height 7
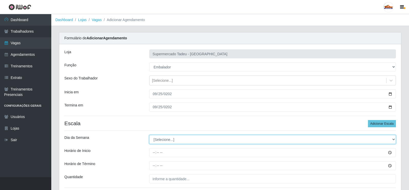
click at [157, 139] on select "[Selecione...] Segunda Terça Quarta Quinta Sexta Sábado Domingo" at bounding box center [272, 139] width 247 height 9
select select "4"
click at [149, 135] on select "[Selecione...] Segunda Terça Quarta Quinta Sexta Sábado Domingo" at bounding box center [272, 139] width 247 height 9
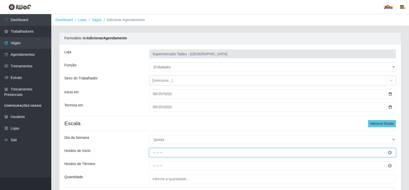
click at [153, 154] on input "Horário de Inicio" at bounding box center [272, 152] width 247 height 9
type input "08:00"
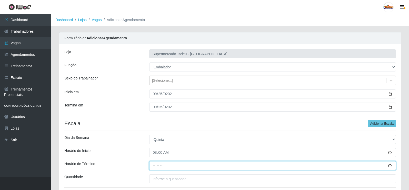
click at [158, 165] on input "Horário de Término" at bounding box center [272, 165] width 247 height 9
click at [153, 166] on input "Horário de Término" at bounding box center [272, 165] width 247 height 9
type input "13:00"
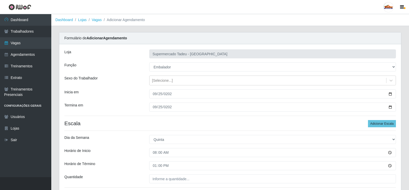
click at [126, 147] on div "Loja Supermercado Tadeu - [GEOGRAPHIC_DATA] Função [Selecione...] ASG ASG + ASG…" at bounding box center [230, 120] width 342 height 152
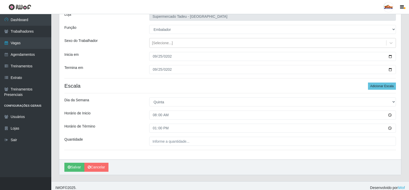
scroll to position [42, 0]
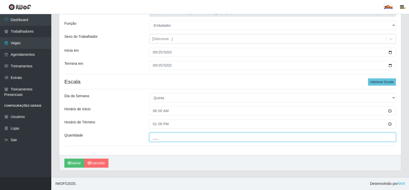
click at [155, 140] on input "___" at bounding box center [272, 136] width 247 height 9
type input "2__"
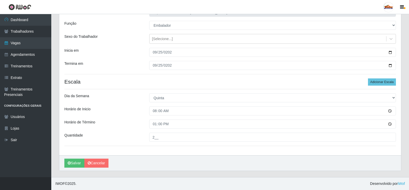
click at [118, 129] on div "Loja Supermercado Tadeu - [GEOGRAPHIC_DATA] Função [Selecione...] ASG ASG + ASG…" at bounding box center [230, 79] width 342 height 152
click at [74, 163] on button "Salvar" at bounding box center [74, 162] width 20 height 9
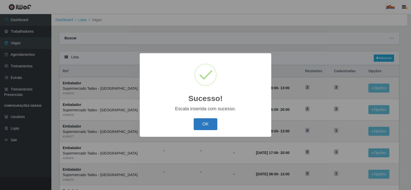
click at [203, 125] on button "OK" at bounding box center [205, 124] width 24 height 12
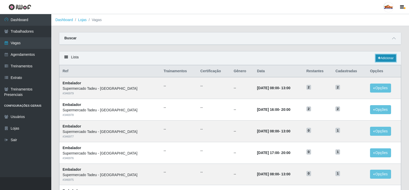
click at [379, 59] on icon at bounding box center [379, 57] width 3 height 3
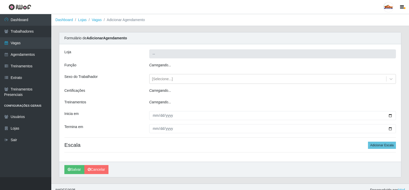
type input "Supermercado Tadeu - [GEOGRAPHIC_DATA]"
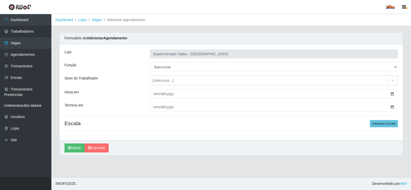
click at [150, 62] on select "[Selecione...] ASG ASG + ASG ++ Auxiliar de Estacionamento Auxiliar de Estacion…" at bounding box center [274, 66] width 248 height 9
click at [169, 62] on div "Loja Supermercado Tadeu - [GEOGRAPHIC_DATA] Função [Selecione...] ASG ASG + ASG…" at bounding box center [230, 92] width 343 height 96
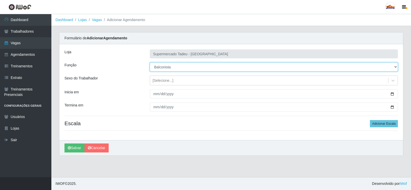
click at [168, 68] on select "[Selecione...] ASG ASG + ASG ++ Auxiliar de Estacionamento Auxiliar de Estacion…" at bounding box center [274, 66] width 248 height 9
select select "1"
click at [150, 62] on select "[Selecione...] ASG ASG + ASG ++ Auxiliar de Estacionamento Auxiliar de Estacion…" at bounding box center [274, 66] width 248 height 9
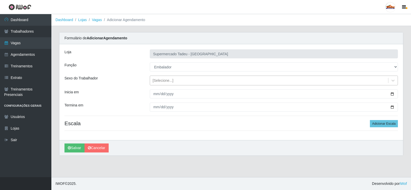
click at [160, 82] on div "[Selecione...]" at bounding box center [162, 80] width 21 height 5
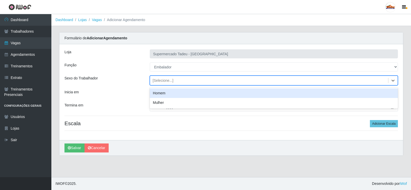
click at [160, 81] on div "[Selecione...]" at bounding box center [162, 80] width 21 height 5
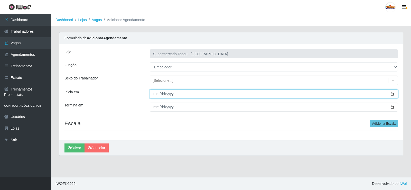
drag, startPoint x: 157, startPoint y: 94, endPoint x: 160, endPoint y: 95, distance: 4.0
click at [156, 94] on input "Inicia em" at bounding box center [274, 93] width 248 height 9
type input "0205-09-25"
type input "[DATE]"
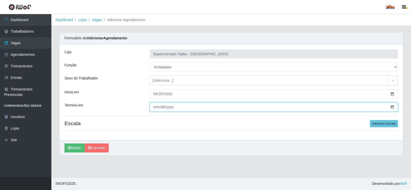
click at [155, 109] on input "Termina em" at bounding box center [274, 106] width 248 height 9
type input "0205-09-25"
type input "[DATE]"
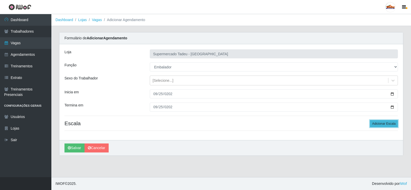
click at [380, 121] on button "Adicionar Escala" at bounding box center [383, 123] width 28 height 7
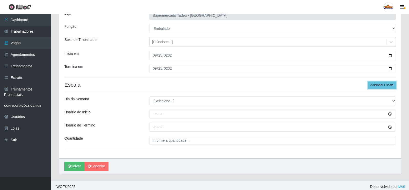
scroll to position [42, 0]
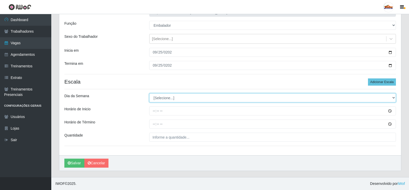
click at [161, 95] on select "[Selecione...] Segunda Terça Quarta Quinta Sexta Sábado Domingo" at bounding box center [272, 97] width 247 height 9
select select "4"
click at [149, 93] on select "[Selecione...] Segunda Terça Quarta Quinta Sexta Sábado Domingo" at bounding box center [272, 97] width 247 height 9
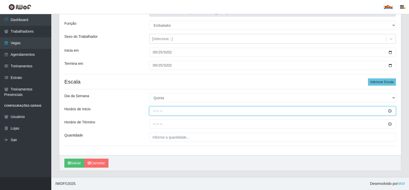
click at [154, 112] on input "Horário de Inicio" at bounding box center [272, 110] width 247 height 9
type input "16:00"
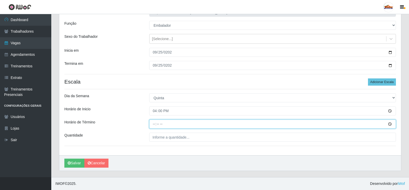
click at [153, 124] on input "Horário de Término" at bounding box center [272, 123] width 247 height 9
type input "20:00"
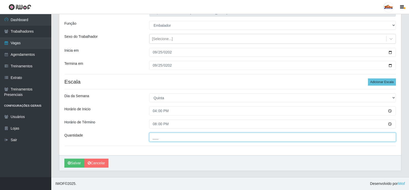
click at [159, 142] on div "Loja Supermercado Tadeu - [GEOGRAPHIC_DATA] Função [Selecione...] ASG ASG + ASG…" at bounding box center [230, 79] width 342 height 152
type input "2__"
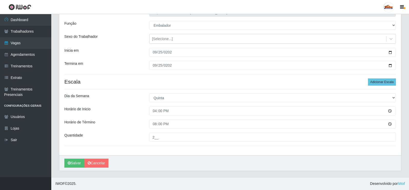
click at [126, 124] on div "Horário de Término" at bounding box center [103, 123] width 85 height 9
click at [76, 162] on button "Salvar" at bounding box center [74, 162] width 20 height 9
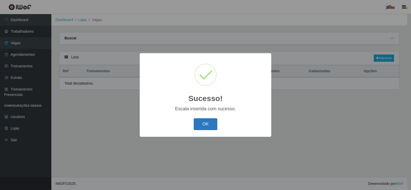
click at [203, 122] on button "OK" at bounding box center [205, 124] width 24 height 12
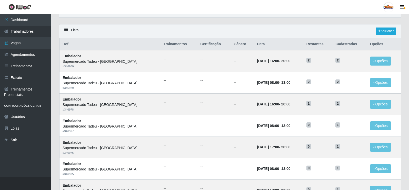
scroll to position [26, 0]
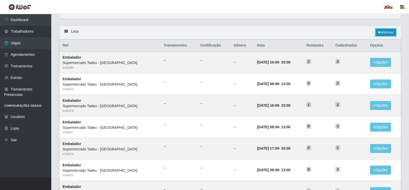
click at [379, 33] on icon at bounding box center [379, 32] width 3 height 3
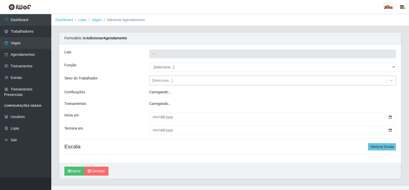
click at [160, 80] on div "[Selecione...]" at bounding box center [162, 80] width 21 height 5
type input "Supermercado Tadeu - [GEOGRAPHIC_DATA]"
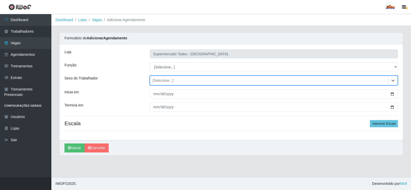
click at [163, 78] on div "[Selecione...]" at bounding box center [162, 80] width 21 height 5
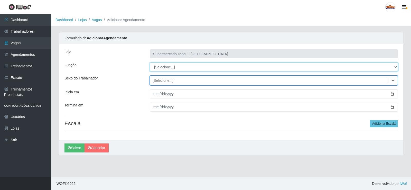
click at [163, 68] on select "[Selecione...] ASG ASG + ASG ++ Auxiliar de Estacionamento Auxiliar de Estacion…" at bounding box center [274, 66] width 248 height 9
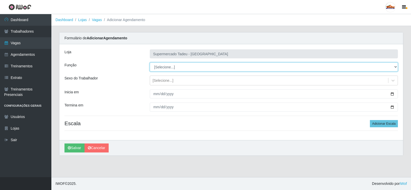
select select "1"
click at [150, 62] on select "[Selecione...] ASG ASG + ASG ++ Auxiliar de Estacionamento Auxiliar de Estacion…" at bounding box center [274, 66] width 248 height 9
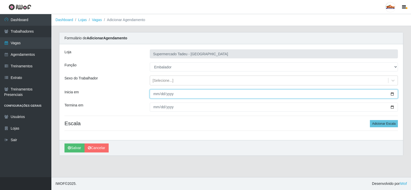
drag, startPoint x: 155, startPoint y: 94, endPoint x: 166, endPoint y: 95, distance: 11.4
click at [155, 94] on input "Inicia em" at bounding box center [274, 93] width 248 height 9
type input "[DATE]"
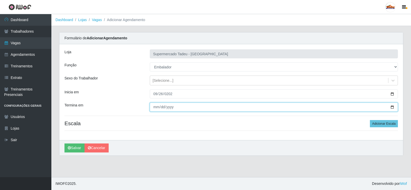
click at [155, 104] on input "Termina em" at bounding box center [274, 106] width 248 height 9
type input "[DATE]"
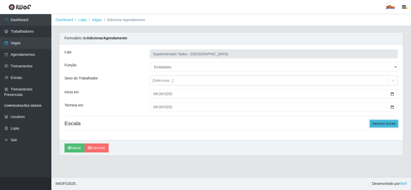
click at [387, 125] on button "Adicionar Escala" at bounding box center [383, 123] width 28 height 7
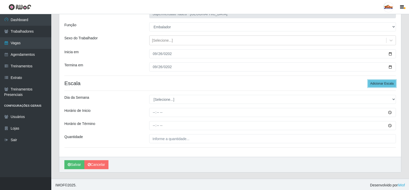
scroll to position [42, 0]
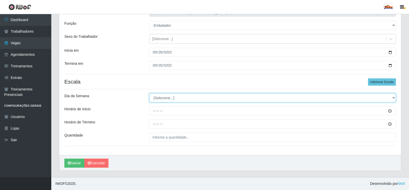
click at [166, 95] on select "[Selecione...] Segunda Terça Quarta Quinta Sexta Sábado Domingo" at bounding box center [272, 97] width 247 height 9
click at [163, 99] on select "[Selecione...] Segunda Terça Quarta Quinta Sexta Sábado Domingo" at bounding box center [272, 97] width 247 height 9
select select "5"
click at [149, 93] on select "[Selecione...] Segunda Terça Quarta Quinta Sexta Sábado Domingo" at bounding box center [272, 97] width 247 height 9
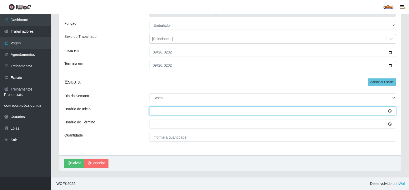
click at [153, 113] on input "Horário de Inicio" at bounding box center [272, 110] width 247 height 9
type input "08:00"
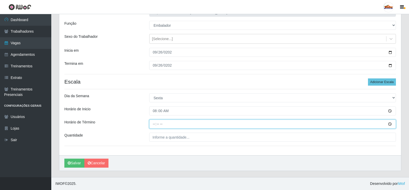
click at [152, 123] on input "Horário de Término" at bounding box center [272, 123] width 247 height 9
type input "13:00"
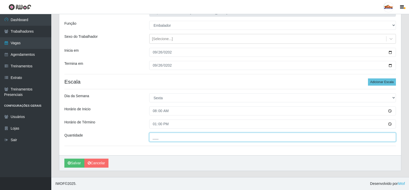
click at [159, 133] on input "___" at bounding box center [272, 136] width 247 height 9
type input "2__"
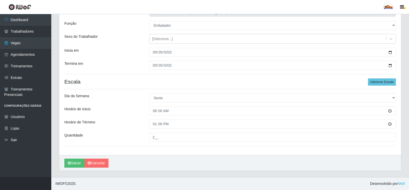
click at [144, 131] on div "Loja Supermercado Tadeu - [GEOGRAPHIC_DATA] Função [Selecione...] ASG ASG + ASG…" at bounding box center [230, 79] width 342 height 152
click at [73, 164] on button "Salvar" at bounding box center [74, 162] width 20 height 9
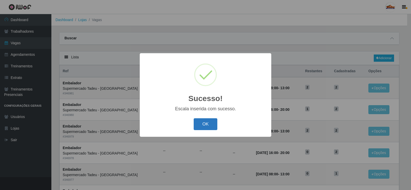
click at [210, 124] on button "OK" at bounding box center [205, 124] width 24 height 12
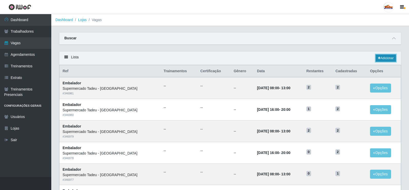
click at [380, 57] on link "Adicionar" at bounding box center [386, 57] width 20 height 7
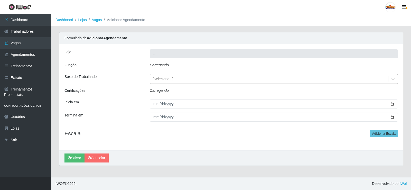
type input "Supermercado Tadeu - [GEOGRAPHIC_DATA]"
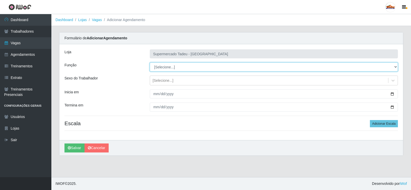
click at [167, 70] on select "[Selecione...] ASG ASG + ASG ++ Auxiliar de Estacionamento Auxiliar de Estacion…" at bounding box center [274, 66] width 248 height 9
select select "1"
click at [150, 62] on select "[Selecione...] ASG ASG + ASG ++ Auxiliar de Estacionamento Auxiliar de Estacion…" at bounding box center [274, 66] width 248 height 9
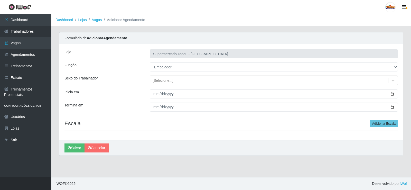
click at [157, 80] on div "[Selecione...]" at bounding box center [162, 80] width 21 height 5
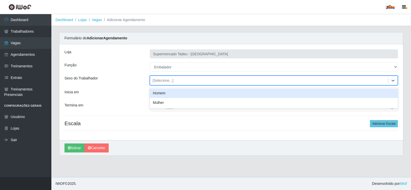
click at [158, 79] on div "[Selecione...]" at bounding box center [162, 80] width 21 height 5
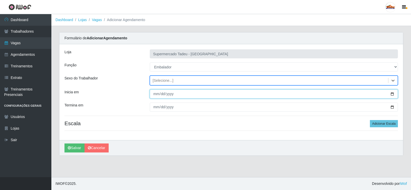
click at [158, 93] on input "Inicia em" at bounding box center [274, 93] width 248 height 9
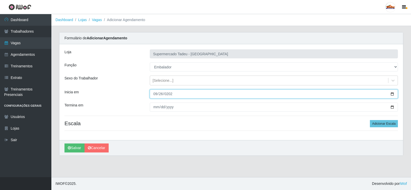
type input "[DATE]"
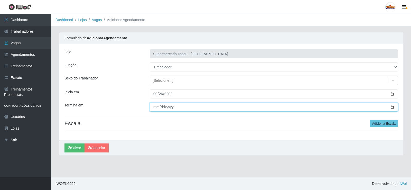
click at [152, 108] on input "Termina em" at bounding box center [274, 106] width 248 height 9
type input "[DATE]"
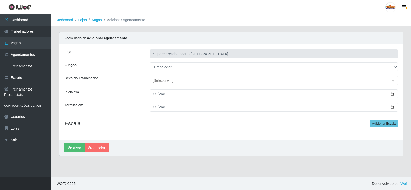
click at [350, 123] on h4 "Escala Adicionar Escala" at bounding box center [230, 123] width 333 height 6
click at [387, 124] on button "Adicionar Escala" at bounding box center [383, 123] width 28 height 7
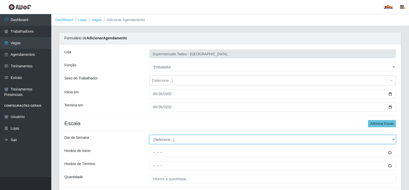
click at [164, 141] on select "[Selecione...] Segunda Terça Quarta Quinta Sexta Sábado Domingo" at bounding box center [272, 139] width 247 height 9
select select "5"
click at [149, 135] on select "[Selecione...] Segunda Terça Quarta Quinta Sexta Sábado Domingo" at bounding box center [272, 139] width 247 height 9
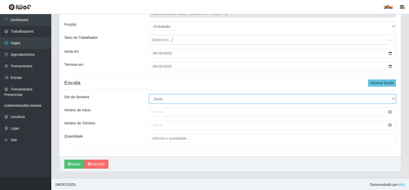
scroll to position [42, 0]
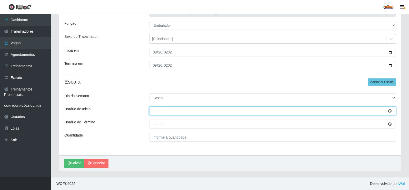
click at [157, 112] on input "Horário de Inicio" at bounding box center [272, 110] width 247 height 9
click at [155, 112] on input "Horário de Inicio" at bounding box center [272, 110] width 247 height 9
type input "16:00"
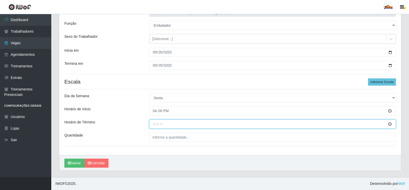
click at [150, 124] on input "Horário de Término" at bounding box center [272, 123] width 247 height 9
type input "20:00"
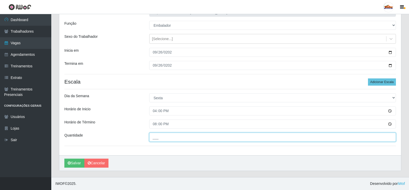
click at [165, 136] on input "___" at bounding box center [272, 136] width 247 height 9
type input "3__"
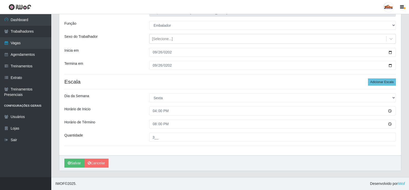
click at [128, 112] on div "Horário de Inicio" at bounding box center [103, 110] width 85 height 9
click at [73, 162] on button "Salvar" at bounding box center [74, 162] width 20 height 9
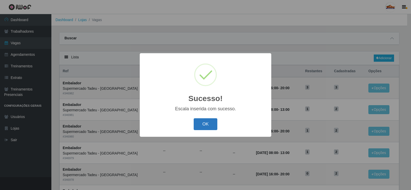
click at [201, 128] on button "OK" at bounding box center [205, 124] width 24 height 12
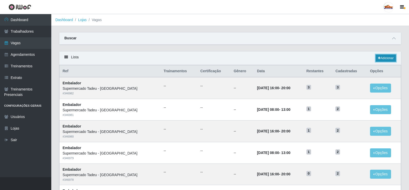
click at [378, 58] on icon at bounding box center [379, 57] width 3 height 3
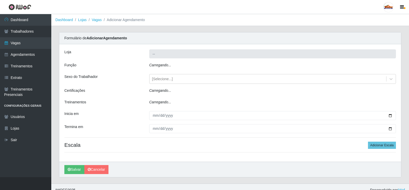
type input "Supermercado Tadeu - [GEOGRAPHIC_DATA]"
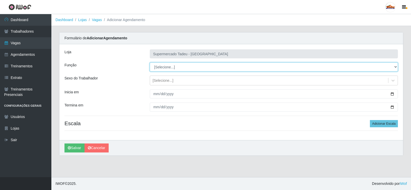
click at [172, 69] on select "[Selecione...] ASG ASG + ASG ++ Auxiliar de Estacionamento Auxiliar de Estacion…" at bounding box center [274, 66] width 248 height 9
select select "1"
click at [150, 62] on select "[Selecione...] ASG ASG + ASG ++ Auxiliar de Estacionamento Auxiliar de Estacion…" at bounding box center [274, 66] width 248 height 9
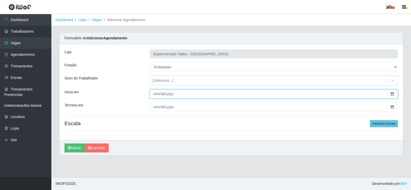
click at [156, 94] on input "Inicia em" at bounding box center [274, 93] width 248 height 9
type input "[DATE]"
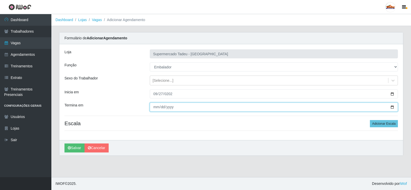
click at [153, 107] on input "Termina em" at bounding box center [274, 106] width 248 height 9
type input "[DATE]"
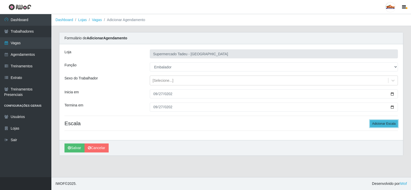
click at [391, 124] on button "Adicionar Escala" at bounding box center [383, 123] width 28 height 7
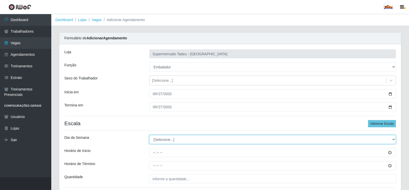
click at [176, 139] on select "[Selecione...] Segunda Terça Quarta Quinta Sexta Sábado Domingo" at bounding box center [272, 139] width 247 height 9
select select "6"
click at [149, 135] on select "[Selecione...] Segunda Terça Quarta Quinta Sexta Sábado Domingo" at bounding box center [272, 139] width 247 height 9
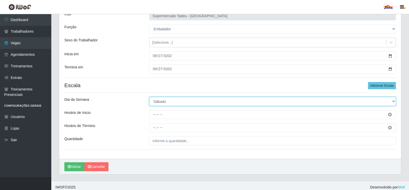
scroll to position [42, 0]
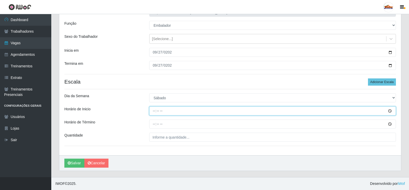
click at [159, 114] on input "Horário de Inicio" at bounding box center [272, 110] width 247 height 9
type input "08:00"
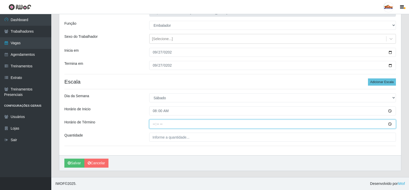
click at [154, 125] on input "Horário de Término" at bounding box center [272, 123] width 247 height 9
type input "13:00"
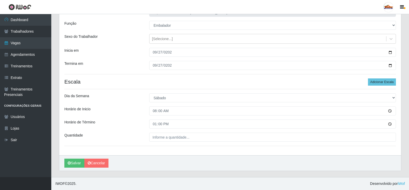
click at [158, 132] on div "Loja Supermercado Tadeu - [GEOGRAPHIC_DATA] Função [Selecione...] ASG ASG + ASG…" at bounding box center [230, 79] width 342 height 152
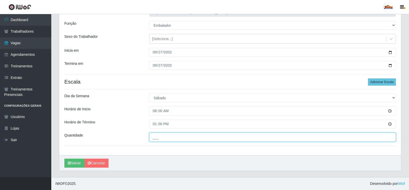
click at [159, 136] on input "___" at bounding box center [272, 136] width 247 height 9
type input "2__"
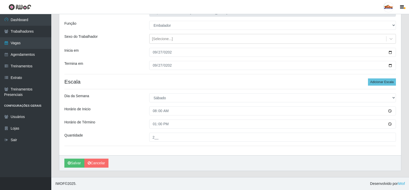
click at [126, 131] on div "Loja Supermercado Tadeu - [GEOGRAPHIC_DATA] Função [Selecione...] ASG ASG + ASG…" at bounding box center [230, 79] width 342 height 152
click at [72, 163] on button "Salvar" at bounding box center [74, 162] width 20 height 9
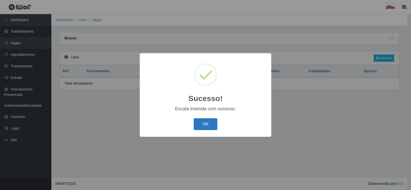
click at [201, 120] on button "OK" at bounding box center [205, 124] width 24 height 12
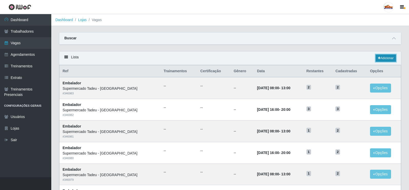
click at [376, 58] on link "Adicionar" at bounding box center [386, 57] width 20 height 7
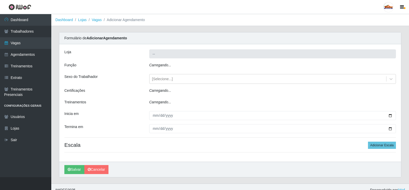
type input "Supermercado Tadeu - [GEOGRAPHIC_DATA]"
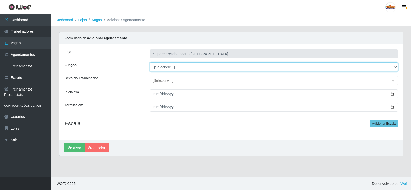
click at [166, 67] on select "[Selecione...] ASG ASG + ASG ++ Auxiliar de Estacionamento Auxiliar de Estacion…" at bounding box center [274, 66] width 248 height 9
select select "1"
click at [150, 62] on select "[Selecione...] ASG ASG + ASG ++ Auxiliar de Estacionamento Auxiliar de Estacion…" at bounding box center [274, 66] width 248 height 9
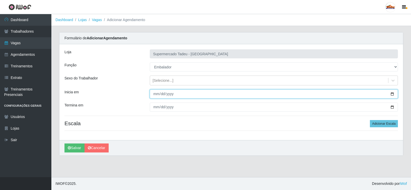
click at [155, 92] on input "Inicia em" at bounding box center [274, 93] width 248 height 9
type input "[DATE]"
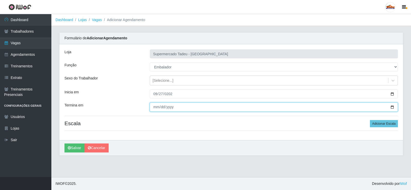
click at [154, 109] on input "Termina em" at bounding box center [274, 106] width 248 height 9
type input "[DATE]"
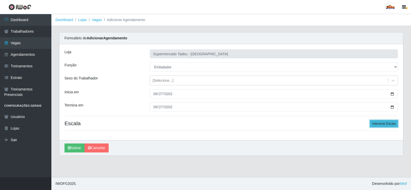
click at [383, 122] on button "Adicionar Escala" at bounding box center [383, 123] width 28 height 7
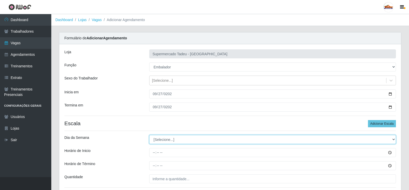
click at [155, 142] on select "[Selecione...] Segunda Terça Quarta Quinta Sexta Sábado Domingo" at bounding box center [272, 139] width 247 height 9
select select "6"
click at [149, 135] on select "[Selecione...] Segunda Terça Quarta Quinta Sexta Sábado Domingo" at bounding box center [272, 139] width 247 height 9
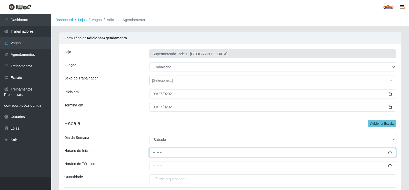
click at [155, 153] on input "Horário de Inicio" at bounding box center [272, 152] width 247 height 9
type input "16:00"
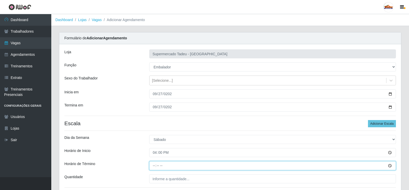
click at [154, 167] on input "Horário de Término" at bounding box center [272, 165] width 247 height 9
type input "20:00"
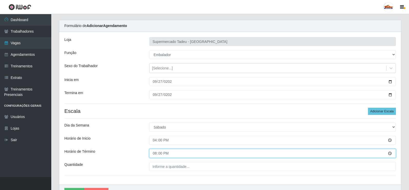
scroll to position [26, 0]
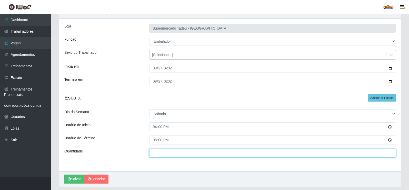
click at [156, 153] on input "___" at bounding box center [272, 152] width 247 height 9
type input "4__"
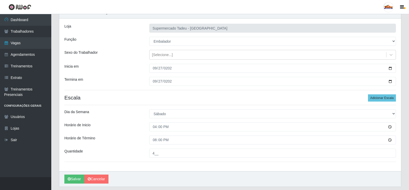
click at [135, 100] on h4 "Escala Adicionar Escala" at bounding box center [230, 97] width 332 height 6
click at [76, 178] on button "Salvar" at bounding box center [74, 178] width 20 height 9
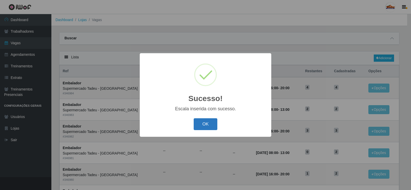
click at [205, 127] on button "OK" at bounding box center [205, 124] width 24 height 12
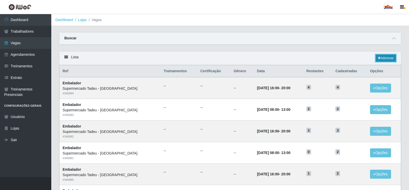
click at [384, 58] on link "Adicionar" at bounding box center [386, 57] width 20 height 7
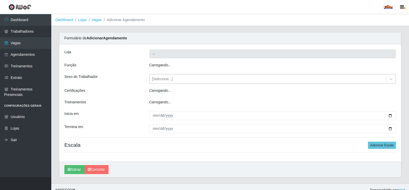
type input "Supermercado Tadeu - [GEOGRAPHIC_DATA]"
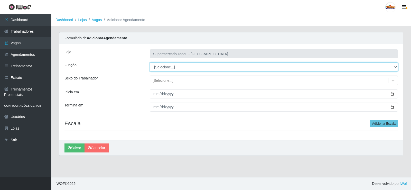
click at [161, 65] on select "[Selecione...] ASG ASG + ASG ++ Auxiliar de Estacionamento Auxiliar de Estacion…" at bounding box center [274, 66] width 248 height 9
select select "1"
click at [150, 62] on select "[Selecione...] ASG ASG + ASG ++ Auxiliar de Estacionamento Auxiliar de Estacion…" at bounding box center [274, 66] width 248 height 9
click at [158, 65] on select "[Selecione...] ASG ASG + ASG ++ Auxiliar de Estacionamento Auxiliar de Estacion…" at bounding box center [274, 66] width 248 height 9
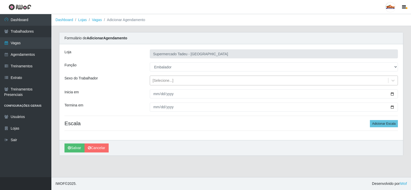
click at [160, 83] on div "[Selecione...]" at bounding box center [269, 80] width 238 height 8
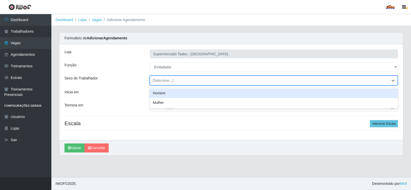
click at [160, 79] on div "[Selecione...]" at bounding box center [162, 80] width 21 height 5
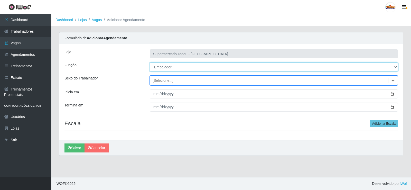
click at [160, 67] on select "[Selecione...] ASG ASG + ASG ++ Auxiliar de Estacionamento Auxiliar de Estacion…" at bounding box center [274, 66] width 248 height 9
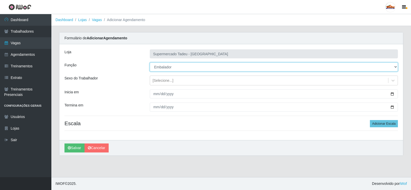
click at [160, 67] on select "[Selecione...] ASG ASG + ASG ++ Auxiliar de Estacionamento Auxiliar de Estacion…" at bounding box center [274, 66] width 248 height 9
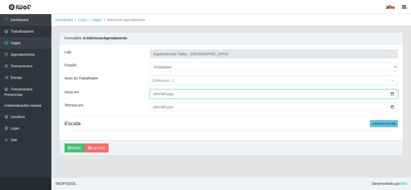
click at [153, 95] on input "Inicia em" at bounding box center [274, 93] width 248 height 9
type input "[DATE]"
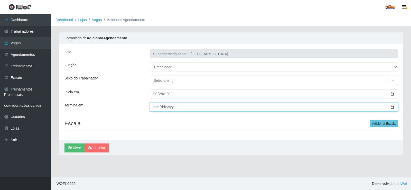
click at [152, 105] on input "Termina em" at bounding box center [274, 106] width 248 height 9
type input "[DATE]"
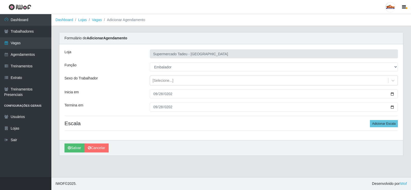
click at [218, 128] on div "Loja Supermercado Tadeu - [GEOGRAPHIC_DATA] Função [Selecione...] ASG ASG + ASG…" at bounding box center [230, 92] width 343 height 96
click at [374, 120] on div "Loja Supermercado Tadeu - [GEOGRAPHIC_DATA] Função [Selecione...] ASG ASG + ASG…" at bounding box center [230, 92] width 343 height 96
drag, startPoint x: 374, startPoint y: 122, endPoint x: 185, endPoint y: 130, distance: 189.2
click at [374, 123] on button "Adicionar Escala" at bounding box center [383, 123] width 28 height 7
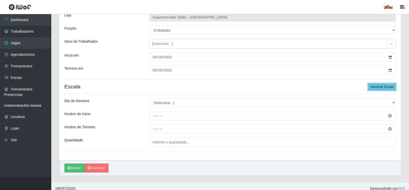
scroll to position [42, 0]
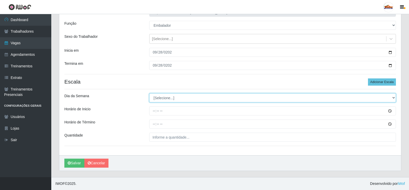
click at [158, 94] on select "[Selecione...] Segunda Terça Quarta Quinta Sexta Sábado Domingo" at bounding box center [272, 97] width 247 height 9
select select "0"
click at [149, 93] on select "[Selecione...] Segunda Terça Quarta Quinta Sexta Sábado Domingo" at bounding box center [272, 97] width 247 height 9
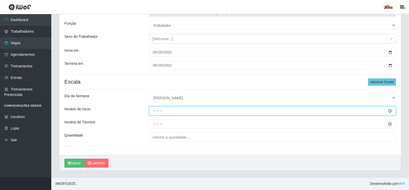
click at [153, 113] on input "Horário de Inicio" at bounding box center [272, 110] width 247 height 9
type input "08:00"
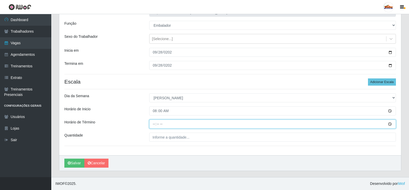
click at [154, 124] on input "Horário de Término" at bounding box center [272, 123] width 247 height 9
type input "12:00"
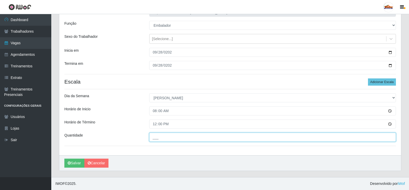
click at [174, 139] on input "___" at bounding box center [272, 136] width 247 height 9
type input "3__"
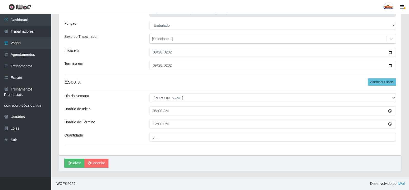
click at [128, 134] on div "Quantidade" at bounding box center [103, 136] width 85 height 9
click at [74, 162] on button "Salvar" at bounding box center [74, 162] width 20 height 9
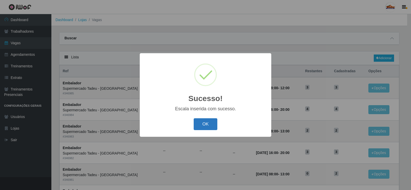
click at [199, 123] on button "OK" at bounding box center [205, 124] width 24 height 12
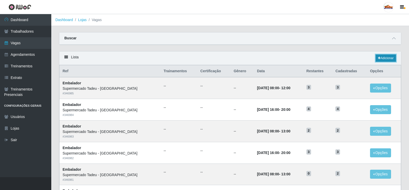
click at [384, 61] on link "Adicionar" at bounding box center [386, 57] width 20 height 7
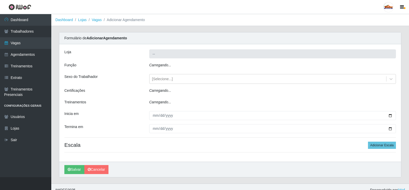
click at [164, 67] on icon "Carregando..." at bounding box center [160, 65] width 22 height 4
type input "Supermercado Tadeu - [GEOGRAPHIC_DATA]"
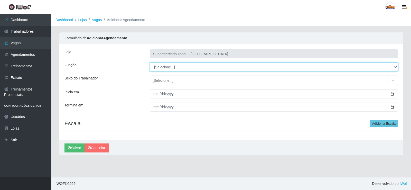
click at [164, 68] on select "[Selecione...] ASG ASG + ASG ++ Auxiliar de Estacionamento Auxiliar de Estacion…" at bounding box center [274, 66] width 248 height 9
select select "1"
click at [150, 62] on select "[Selecione...] ASG ASG + ASG ++ Auxiliar de Estacionamento Auxiliar de Estacion…" at bounding box center [274, 66] width 248 height 9
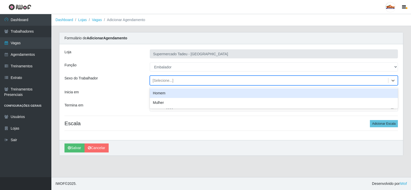
click at [162, 80] on div "[Selecione...]" at bounding box center [162, 80] width 21 height 5
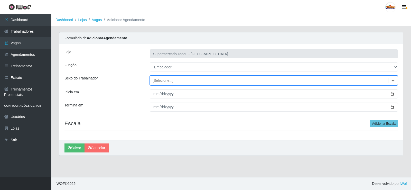
click at [162, 80] on div "[Selecione...]" at bounding box center [162, 80] width 21 height 5
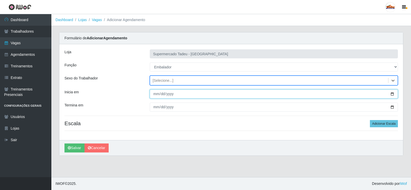
click at [158, 91] on input "Inicia em" at bounding box center [274, 93] width 248 height 9
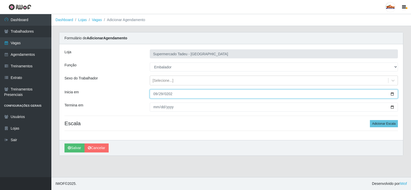
type input "[DATE]"
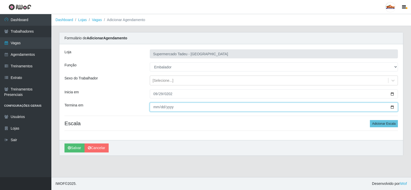
click at [157, 105] on input "Termina em" at bounding box center [274, 106] width 248 height 9
type input "[DATE]"
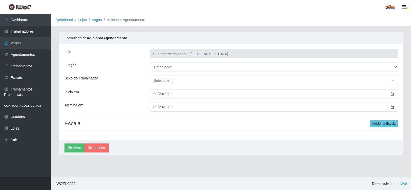
click at [235, 132] on div "Loja Supermercado Tadeu - [GEOGRAPHIC_DATA] Função [Selecione...] ASG ASG + ASG…" at bounding box center [230, 92] width 343 height 96
click at [393, 126] on button "Adicionar Escala" at bounding box center [383, 123] width 28 height 7
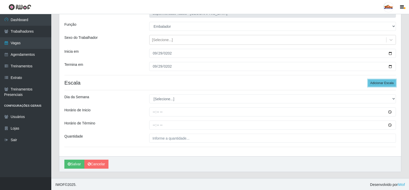
scroll to position [42, 0]
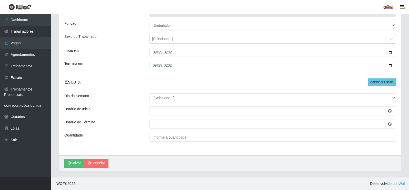
click at [161, 93] on div "Loja Supermercado Tadeu - [GEOGRAPHIC_DATA] Função [Selecione...] ASG ASG + ASG…" at bounding box center [230, 79] width 342 height 152
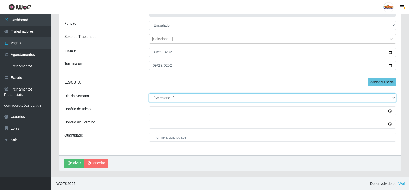
click at [162, 98] on select "[Selecione...] Segunda Terça Quarta Quinta Sexta Sábado Domingo" at bounding box center [272, 97] width 247 height 9
select select "1"
click at [149, 93] on select "[Selecione...] Segunda Terça Quarta Quinta Sexta Sábado Domingo" at bounding box center [272, 97] width 247 height 9
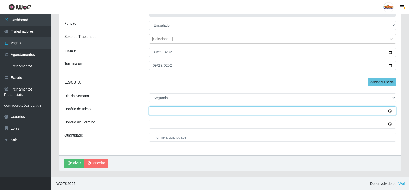
click at [158, 111] on input "Horário de Inicio" at bounding box center [272, 110] width 247 height 9
click at [155, 111] on input "Horário de Inicio" at bounding box center [272, 110] width 247 height 9
type input "08:00"
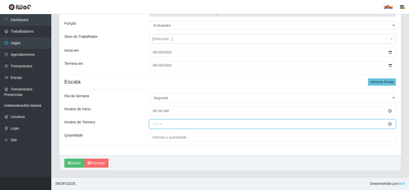
drag, startPoint x: 154, startPoint y: 124, endPoint x: 186, endPoint y: 123, distance: 32.1
click at [154, 123] on input "Horário de Término" at bounding box center [272, 123] width 247 height 9
type input "13:00"
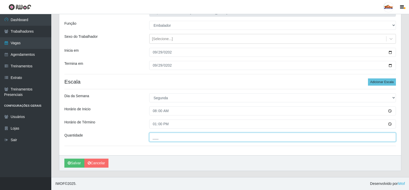
click at [164, 137] on input "___" at bounding box center [272, 136] width 247 height 9
type input "2__"
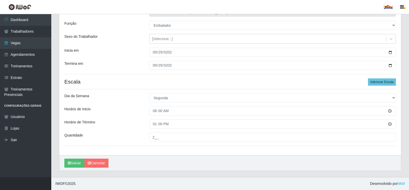
click at [121, 131] on div "Loja Supermercado Tadeu - [GEOGRAPHIC_DATA] Função [Selecione...] ASG ASG + ASG…" at bounding box center [230, 79] width 342 height 152
click at [71, 162] on button "Salvar" at bounding box center [74, 162] width 20 height 9
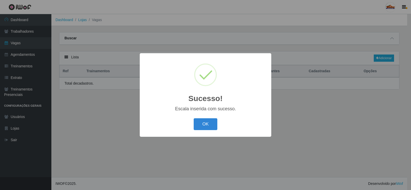
drag, startPoint x: 207, startPoint y: 125, endPoint x: 288, endPoint y: 77, distance: 94.4
click at [208, 124] on button "OK" at bounding box center [205, 124] width 24 height 12
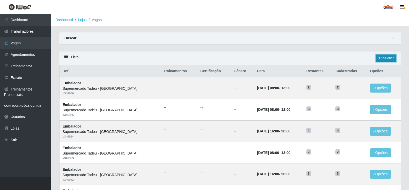
click at [386, 59] on link "Adicionar" at bounding box center [386, 57] width 20 height 7
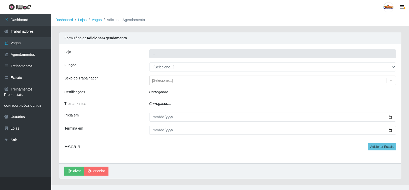
type input "Supermercado Tadeu - [GEOGRAPHIC_DATA]"
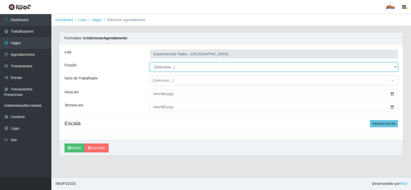
click at [164, 67] on select "[Selecione...] ASG ASG + ASG ++ Auxiliar de Estacionamento Auxiliar de Estacion…" at bounding box center [274, 66] width 248 height 9
select select "1"
click at [150, 62] on select "[Selecione...] ASG ASG + ASG ++ Auxiliar de Estacionamento Auxiliar de Estacion…" at bounding box center [274, 66] width 248 height 9
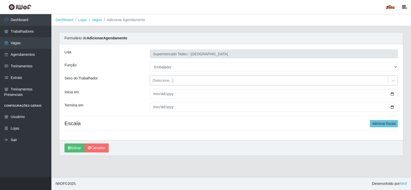
click at [159, 81] on div "[Selecione...]" at bounding box center [162, 80] width 21 height 5
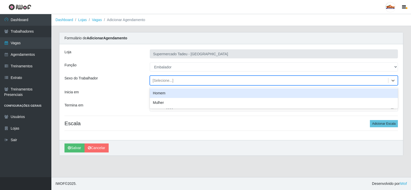
click at [159, 80] on div "[Selecione...]" at bounding box center [162, 80] width 21 height 5
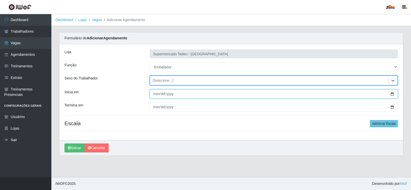
click at [157, 95] on input "Inicia em" at bounding box center [274, 93] width 248 height 9
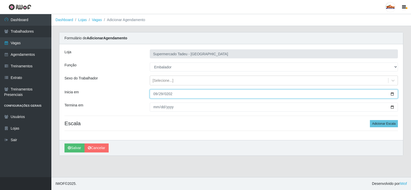
type input "[DATE]"
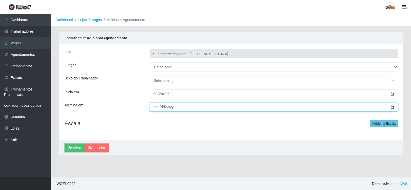
click at [157, 106] on input "Termina em" at bounding box center [274, 106] width 248 height 9
type input "[DATE]"
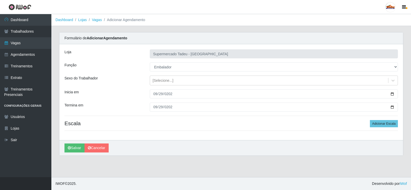
click at [380, 129] on div "Loja Supermercado Tadeu - [GEOGRAPHIC_DATA] Função [Selecione...] ASG ASG + ASG…" at bounding box center [230, 92] width 343 height 96
click at [379, 124] on button "Adicionar Escala" at bounding box center [383, 123] width 28 height 7
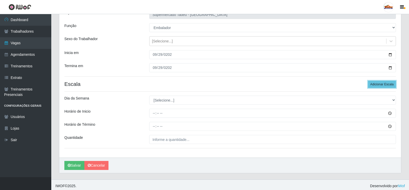
scroll to position [42, 0]
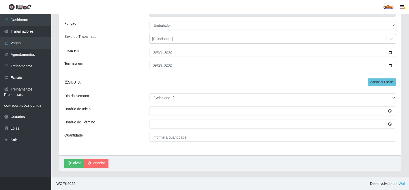
click at [164, 90] on div "Loja Supermercado Tadeu - [GEOGRAPHIC_DATA] Função [Selecione...] ASG ASG + ASG…" at bounding box center [230, 79] width 342 height 152
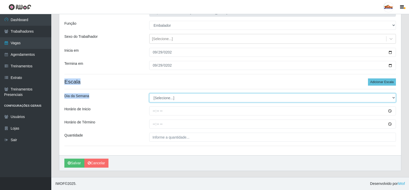
click at [161, 98] on select "[Selecione...] Segunda Terça Quarta Quinta Sexta Sábado Domingo" at bounding box center [272, 97] width 247 height 9
select select "1"
click at [149, 93] on select "[Selecione...] Segunda Terça Quarta Quinta Sexta Sábado Domingo" at bounding box center [272, 97] width 247 height 9
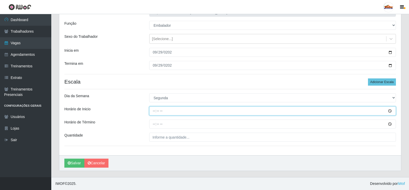
click at [152, 111] on input "Horário de Inicio" at bounding box center [272, 110] width 247 height 9
type input "16:20"
type input "16:00"
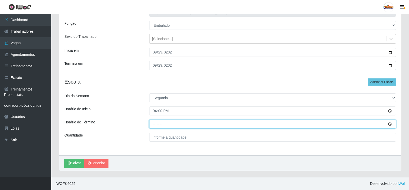
click at [153, 123] on input "Horário de Término" at bounding box center [272, 123] width 247 height 9
type input "20:00"
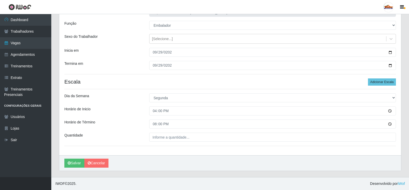
click at [159, 132] on div "Loja Supermercado Tadeu - [GEOGRAPHIC_DATA] Função [Selecione...] ASG ASG + ASG…" at bounding box center [230, 79] width 342 height 152
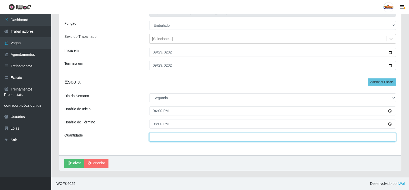
click at [160, 135] on input "___" at bounding box center [272, 136] width 247 height 9
type input "3__"
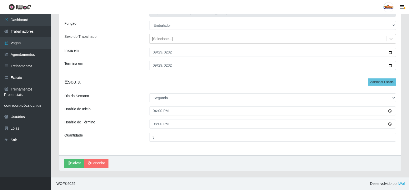
click at [125, 131] on div "Loja Supermercado Tadeu - [GEOGRAPHIC_DATA] Função [Selecione...] ASG ASG + ASG…" at bounding box center [230, 79] width 342 height 152
click at [75, 164] on button "Salvar" at bounding box center [74, 162] width 20 height 9
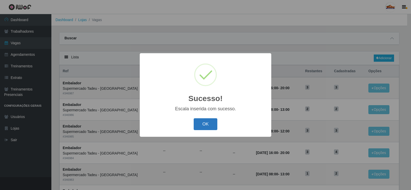
click at [208, 121] on button "OK" at bounding box center [205, 124] width 24 height 12
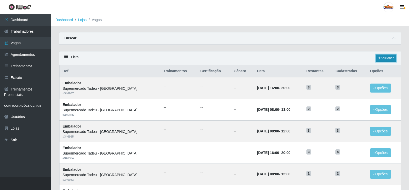
click at [386, 58] on link "Adicionar" at bounding box center [386, 57] width 20 height 7
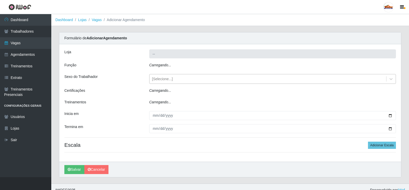
type input "Supermercado Tadeu - [GEOGRAPHIC_DATA]"
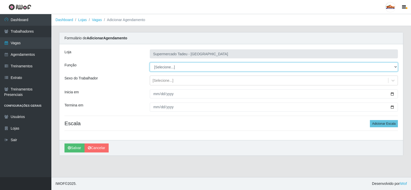
click at [162, 65] on select "[Selecione...] ASG ASG + ASG ++ Auxiliar de Estacionamento Auxiliar de Estacion…" at bounding box center [274, 66] width 248 height 9
select select "1"
click at [150, 62] on select "[Selecione...] ASG ASG + ASG ++ Auxiliar de Estacionamento Auxiliar de Estacion…" at bounding box center [274, 66] width 248 height 9
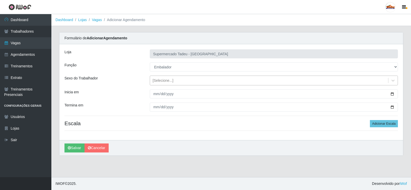
click at [156, 79] on div "[Selecione...]" at bounding box center [162, 80] width 21 height 5
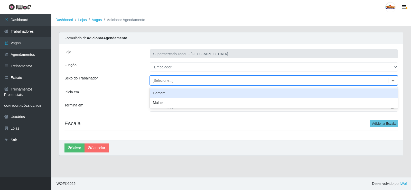
click at [147, 83] on div "option Homem focused, 0 of 2. 2 results available. Use Up and Down to choose op…" at bounding box center [274, 80] width 256 height 10
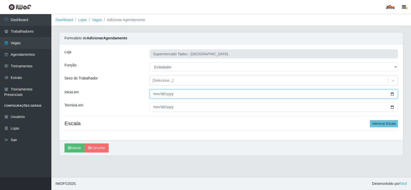
click at [158, 92] on input "Inicia em" at bounding box center [274, 93] width 248 height 9
type input "0009-06-30"
click at [162, 94] on input "Inicia em" at bounding box center [274, 93] width 248 height 9
type input "[DATE]"
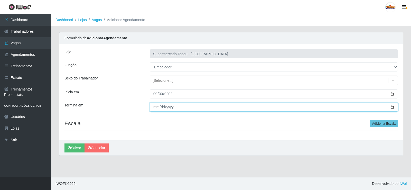
click at [155, 107] on input "Termina em" at bounding box center [274, 106] width 248 height 9
type input "0002-09-30"
type input "[DATE]"
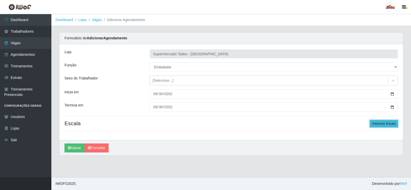
drag, startPoint x: 376, startPoint y: 122, endPoint x: 372, endPoint y: 122, distance: 3.6
click at [376, 122] on button "Adicionar Escala" at bounding box center [383, 123] width 28 height 7
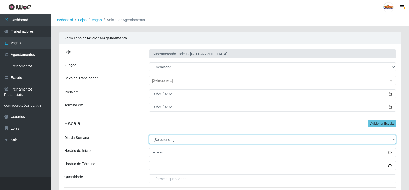
click at [154, 135] on select "[Selecione...] Segunda Terça Quarta Quinta Sexta Sábado Domingo" at bounding box center [272, 139] width 247 height 9
click at [159, 138] on select "[Selecione...] Segunda Terça Quarta Quinta Sexta Sábado Domingo" at bounding box center [272, 139] width 247 height 9
click at [159, 139] on select "[Selecione...] Segunda Terça Quarta Quinta Sexta Sábado Domingo" at bounding box center [272, 139] width 247 height 9
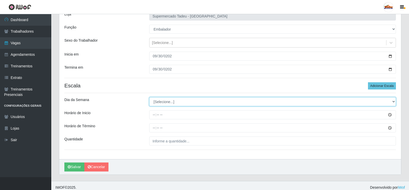
scroll to position [42, 0]
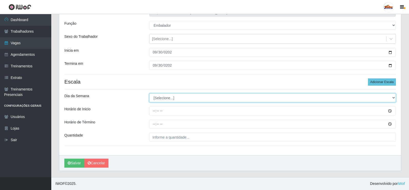
click at [164, 100] on select "[Selecione...] Segunda Terça Quarta Quinta Sexta Sábado Domingo" at bounding box center [272, 97] width 247 height 9
click at [149, 93] on select "[Selecione...] Segunda Terça Quarta Quinta Sexta Sábado Domingo" at bounding box center [272, 97] width 247 height 9
click at [160, 98] on select "[Selecione...] Segunda Terça Quarta Quinta Sexta Sábado Domingo" at bounding box center [272, 97] width 247 height 9
select select "2"
click at [149, 93] on select "[Selecione...] Segunda Terça Quarta Quinta Sexta Sábado Domingo" at bounding box center [272, 97] width 247 height 9
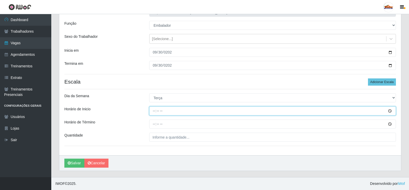
click at [158, 111] on input "Horário de Inicio" at bounding box center [272, 110] width 247 height 9
click at [155, 111] on input "Horário de Inicio" at bounding box center [272, 110] width 247 height 9
type input "08:00"
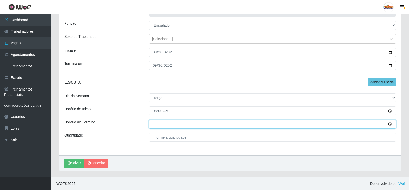
click at [151, 125] on input "Horário de Término" at bounding box center [272, 123] width 247 height 9
type input "13:00"
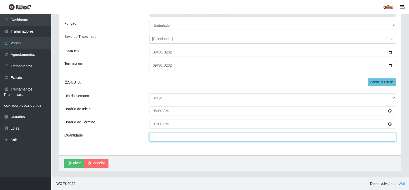
drag, startPoint x: 161, startPoint y: 133, endPoint x: 166, endPoint y: 132, distance: 4.9
click at [162, 133] on input "___" at bounding box center [272, 136] width 247 height 9
type input "2__"
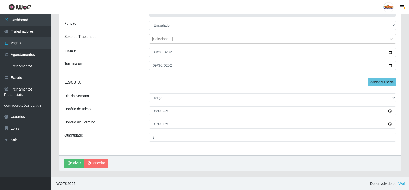
click at [112, 113] on div "Horário de Inicio" at bounding box center [103, 110] width 85 height 9
click at [71, 164] on button "Salvar" at bounding box center [74, 162] width 20 height 9
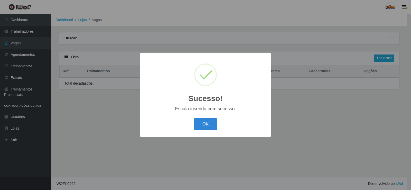
click at [199, 120] on button "OK" at bounding box center [205, 124] width 24 height 12
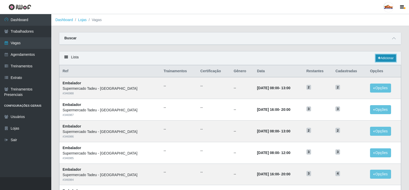
click at [389, 55] on link "Adicionar" at bounding box center [386, 57] width 20 height 7
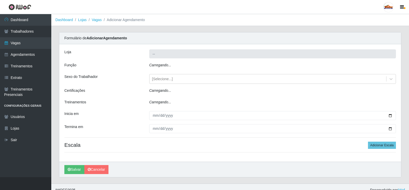
type input "Supermercado Tadeu - [GEOGRAPHIC_DATA]"
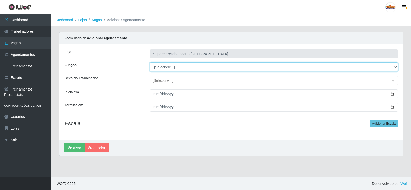
click at [168, 67] on select "[Selecione...] ASG ASG + ASG ++ Auxiliar de Estacionamento Auxiliar de Estacion…" at bounding box center [274, 66] width 248 height 9
select select "1"
click at [150, 62] on select "[Selecione...] ASG ASG + ASG ++ Auxiliar de Estacionamento Auxiliar de Estacion…" at bounding box center [274, 66] width 248 height 9
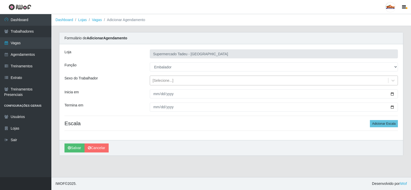
click at [160, 82] on div "[Selecione...]" at bounding box center [162, 80] width 21 height 5
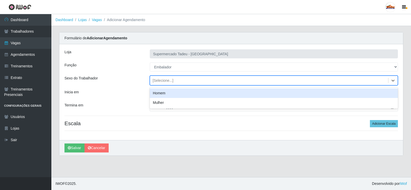
click at [160, 82] on div "[Selecione...]" at bounding box center [162, 80] width 21 height 5
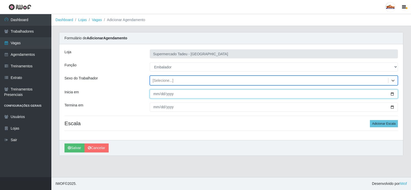
click at [159, 93] on input "Inicia em" at bounding box center [274, 93] width 248 height 9
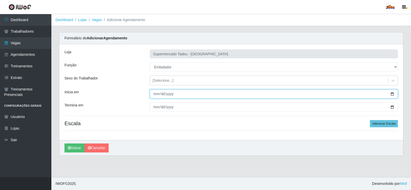
click at [156, 94] on input "Inicia em" at bounding box center [274, 93] width 248 height 9
type input "[DATE]"
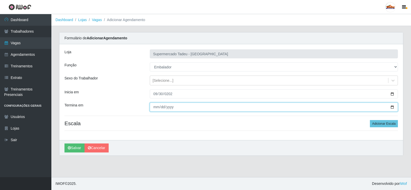
click at [157, 108] on input "Termina em" at bounding box center [274, 106] width 248 height 9
type input "[DATE]"
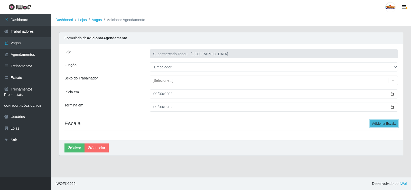
click at [386, 124] on button "Adicionar Escala" at bounding box center [383, 123] width 28 height 7
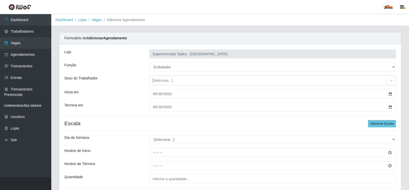
drag, startPoint x: 147, startPoint y: 137, endPoint x: 153, endPoint y: 138, distance: 6.5
click at [153, 138] on div "[Selecione...] Segunda Terça Quarta Quinta Sexta Sábado Domingo" at bounding box center [272, 139] width 255 height 9
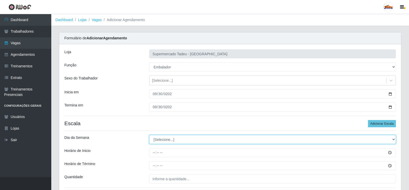
click at [164, 139] on select "[Selecione...] Segunda Terça Quarta Quinta Sexta Sábado Domingo" at bounding box center [272, 139] width 247 height 9
select select "2"
click at [149, 135] on select "[Selecione...] Segunda Terça Quarta Quinta Sexta Sábado Domingo" at bounding box center [272, 139] width 247 height 9
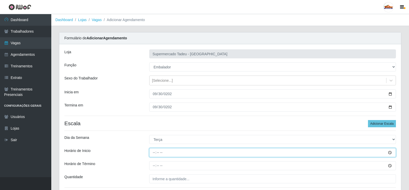
click at [155, 150] on input "Horário de Inicio" at bounding box center [272, 152] width 247 height 9
type input "16:00"
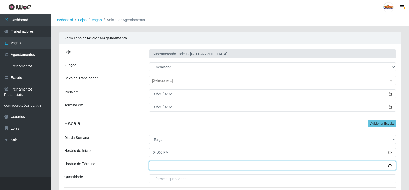
click at [156, 165] on input "Horário de Término" at bounding box center [272, 165] width 247 height 9
type input "20:00"
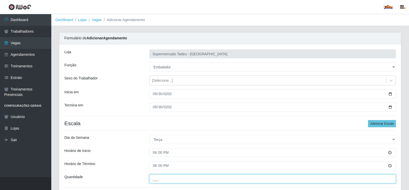
click at [183, 178] on input "___" at bounding box center [272, 178] width 247 height 9
type input "3__"
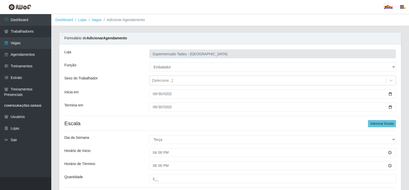
click at [138, 144] on div "Loja Supermercado Tadeu - [GEOGRAPHIC_DATA] Função [Selecione...] ASG ASG + ASG…" at bounding box center [230, 120] width 342 height 152
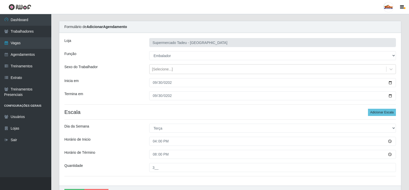
scroll to position [26, 0]
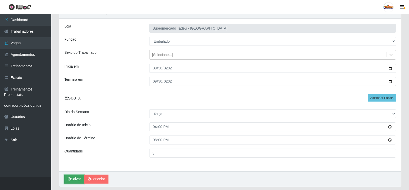
click at [66, 181] on button "Salvar" at bounding box center [74, 178] width 20 height 9
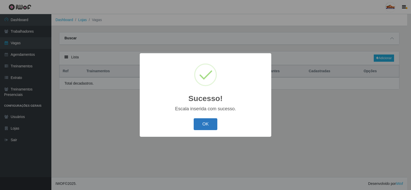
click at [203, 128] on button "OK" at bounding box center [205, 124] width 24 height 12
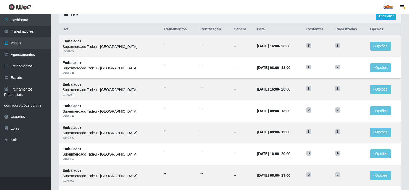
scroll to position [40, 0]
